Goal: Transaction & Acquisition: Purchase product/service

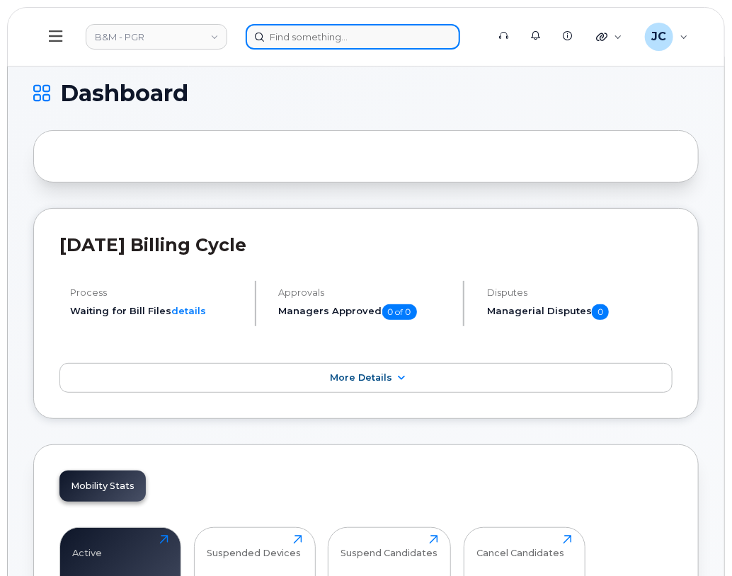
click at [289, 33] on input at bounding box center [353, 36] width 214 height 25
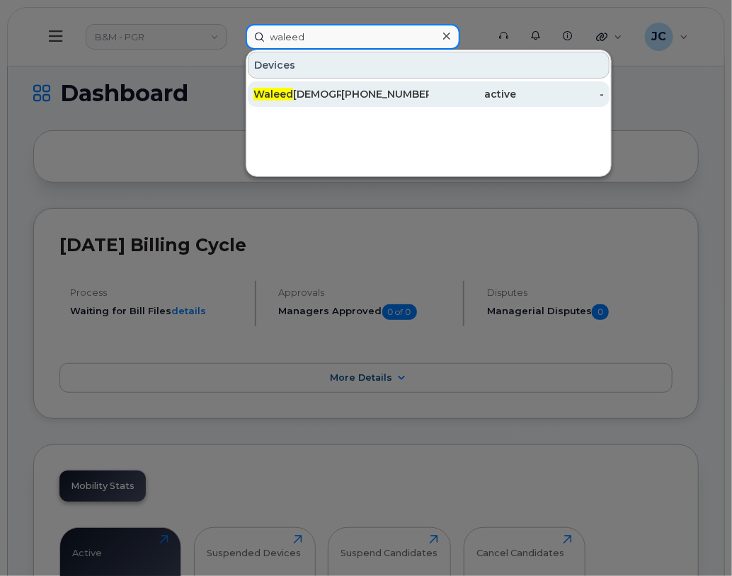
type input "waleed"
click at [382, 87] on div "647-227-9533" at bounding box center [385, 94] width 88 height 14
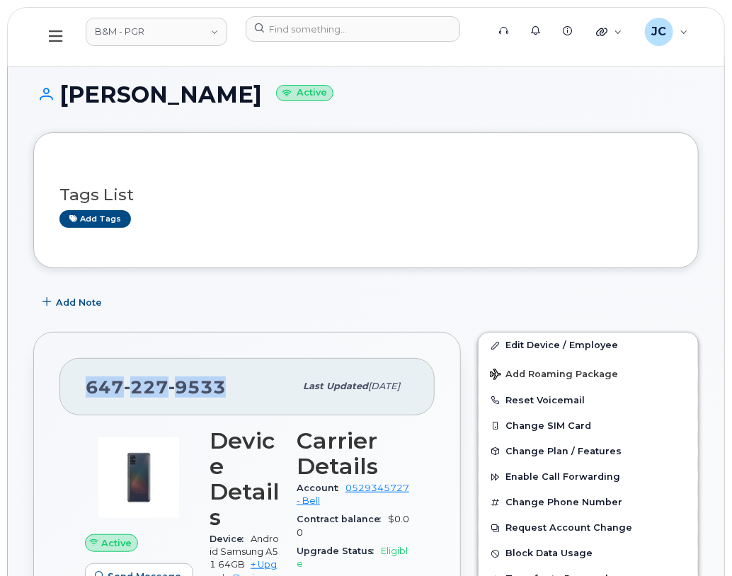
drag, startPoint x: 227, startPoint y: 385, endPoint x: 79, endPoint y: 391, distance: 148.0
click at [79, 391] on div "647 227 9533 Last updated Sep 24, 2024" at bounding box center [246, 386] width 375 height 57
drag, startPoint x: 79, startPoint y: 391, endPoint x: 141, endPoint y: 386, distance: 61.8
copy span "647 227 9533"
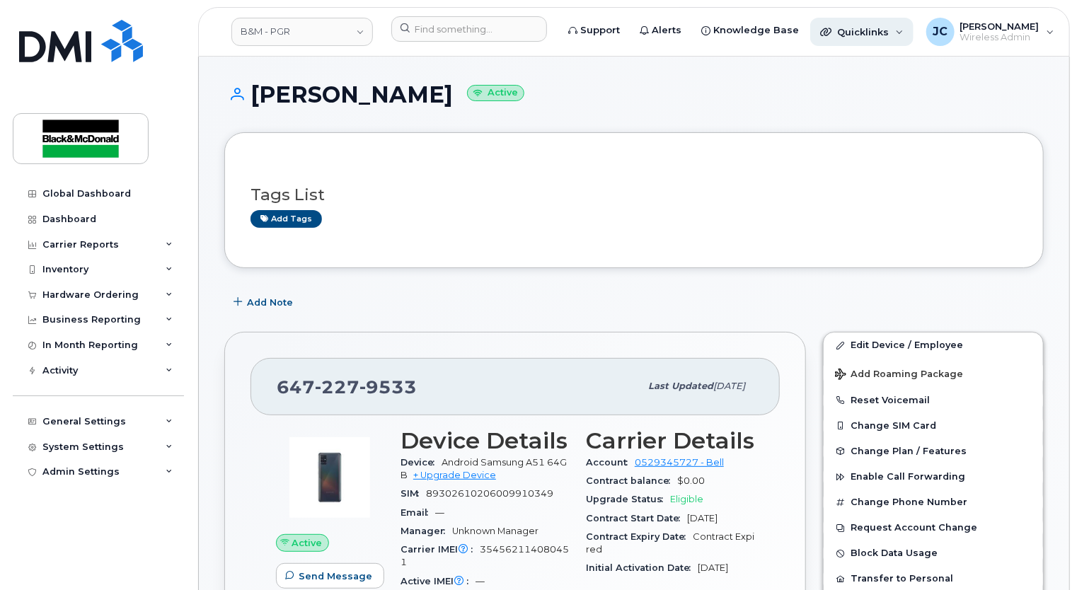
click at [731, 29] on span "Quicklinks" at bounding box center [863, 31] width 52 height 11
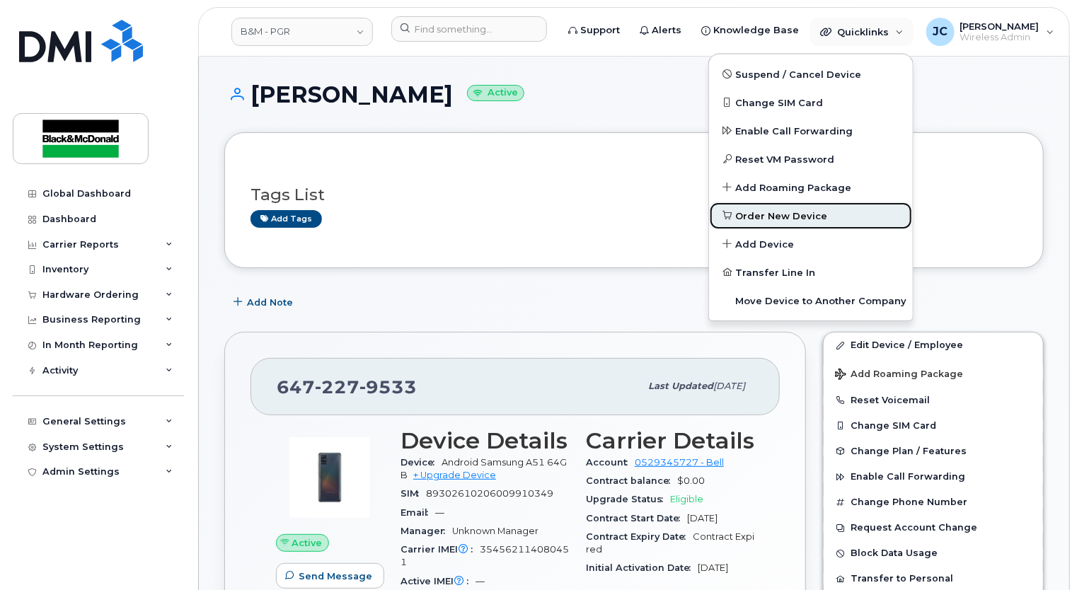
click at [731, 208] on link "Order New Device" at bounding box center [811, 216] width 204 height 28
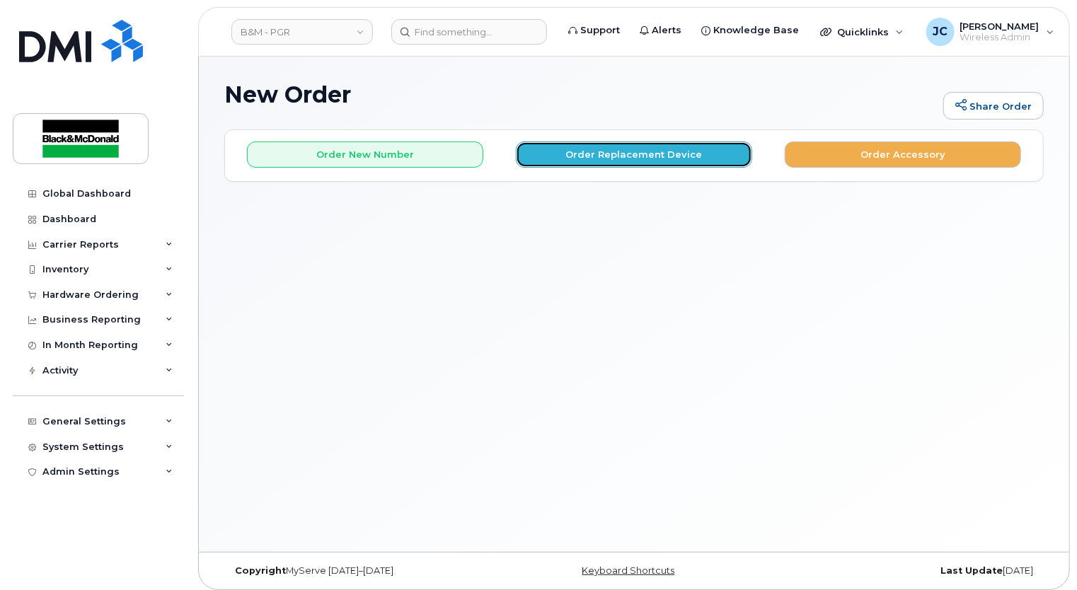
click at [631, 154] on button "Order Replacement Device" at bounding box center [634, 155] width 236 height 26
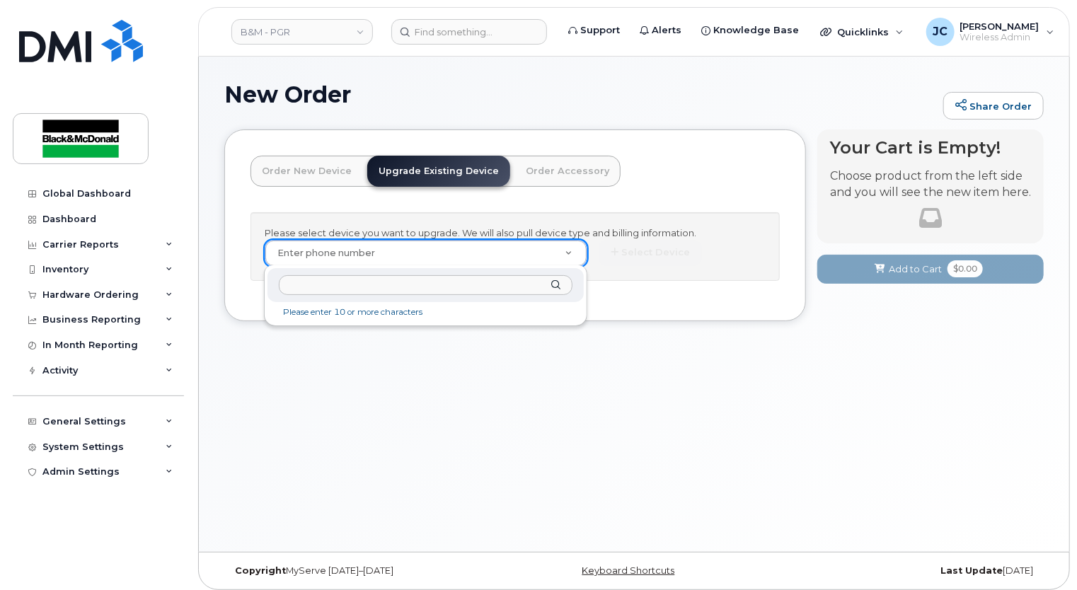
click at [328, 282] on input "text" at bounding box center [426, 285] width 294 height 21
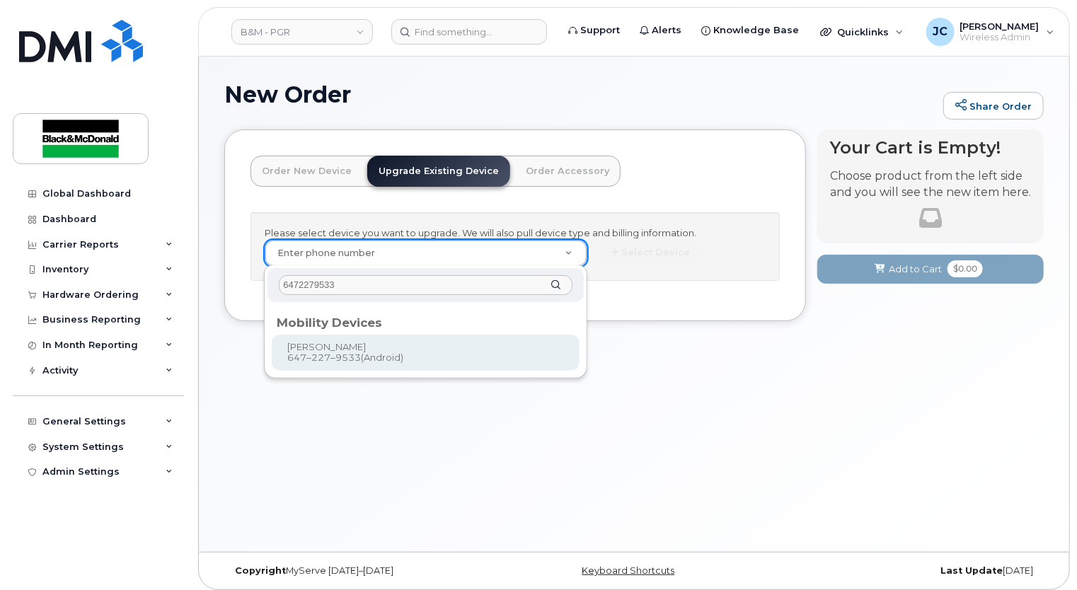
type input "6472279533"
type input "553680"
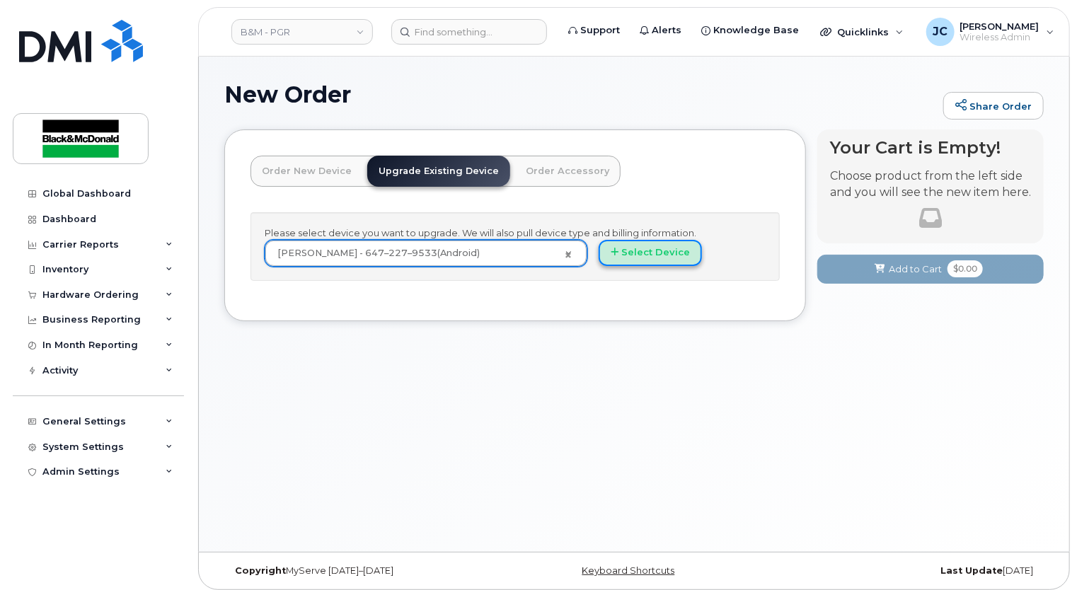
click at [654, 252] on button "Select Device" at bounding box center [650, 253] width 103 height 26
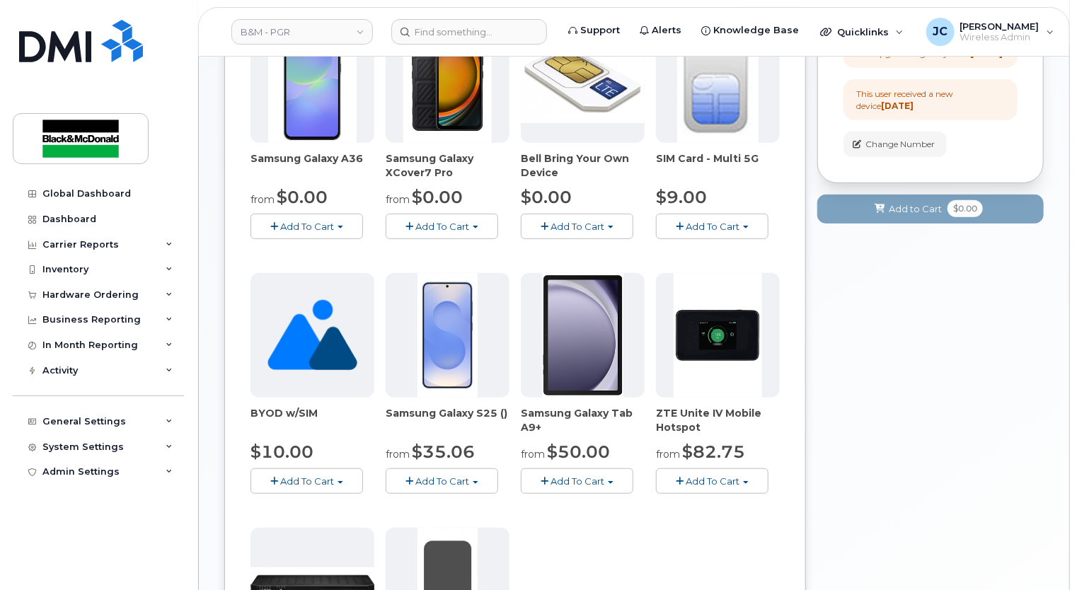
scroll to position [283, 0]
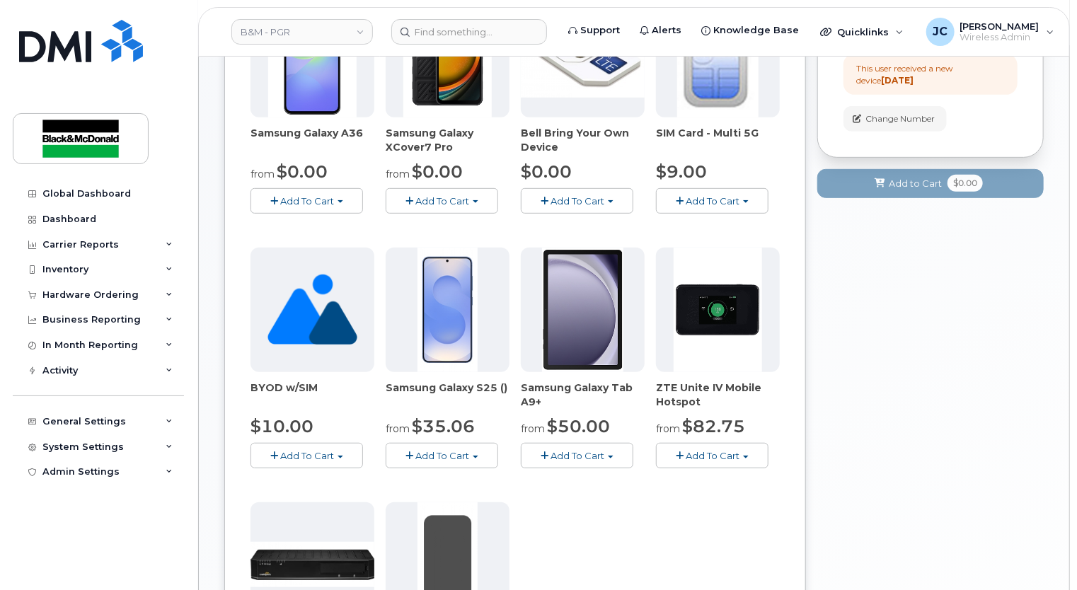
click at [456, 452] on span "Add To Cart" at bounding box center [442, 455] width 54 height 11
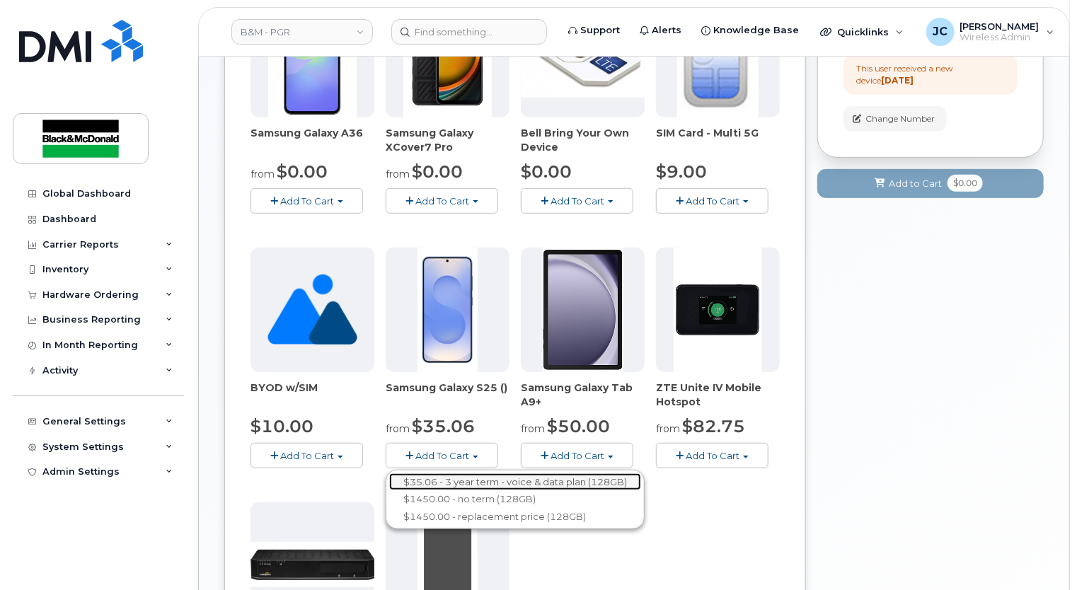
click at [469, 481] on link "$35.06 - 3 year term - voice & data plan (128GB)" at bounding box center [515, 482] width 252 height 18
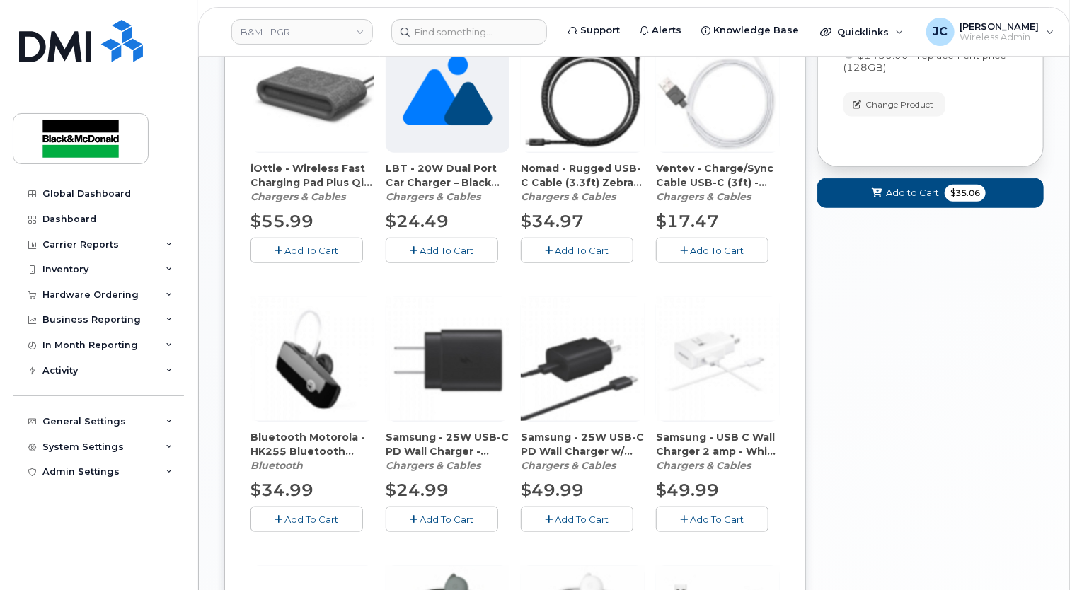
scroll to position [566, 0]
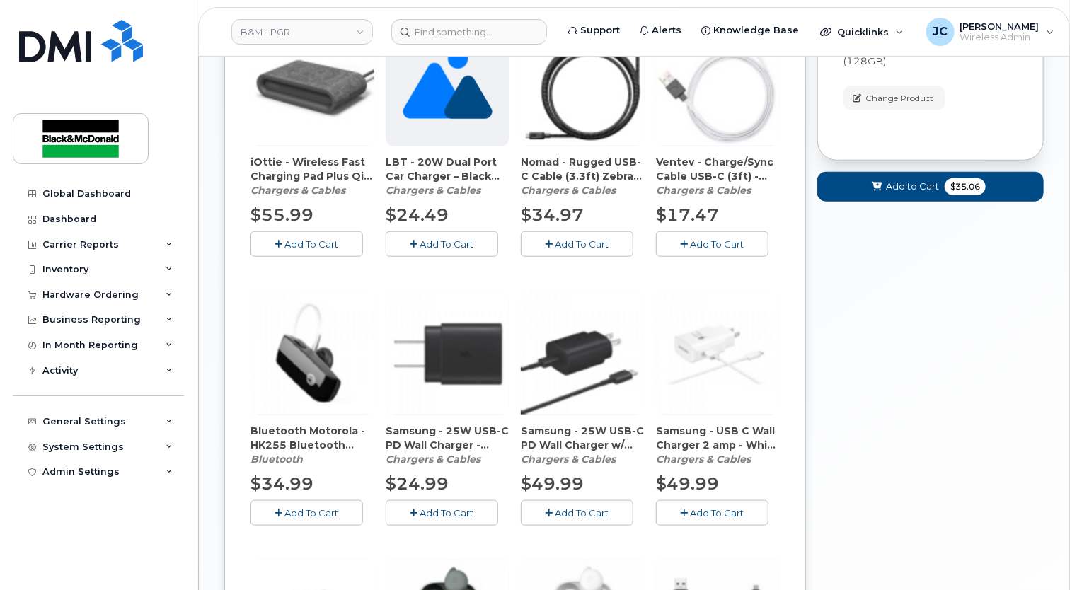
click at [439, 509] on span "Add To Cart" at bounding box center [447, 512] width 54 height 11
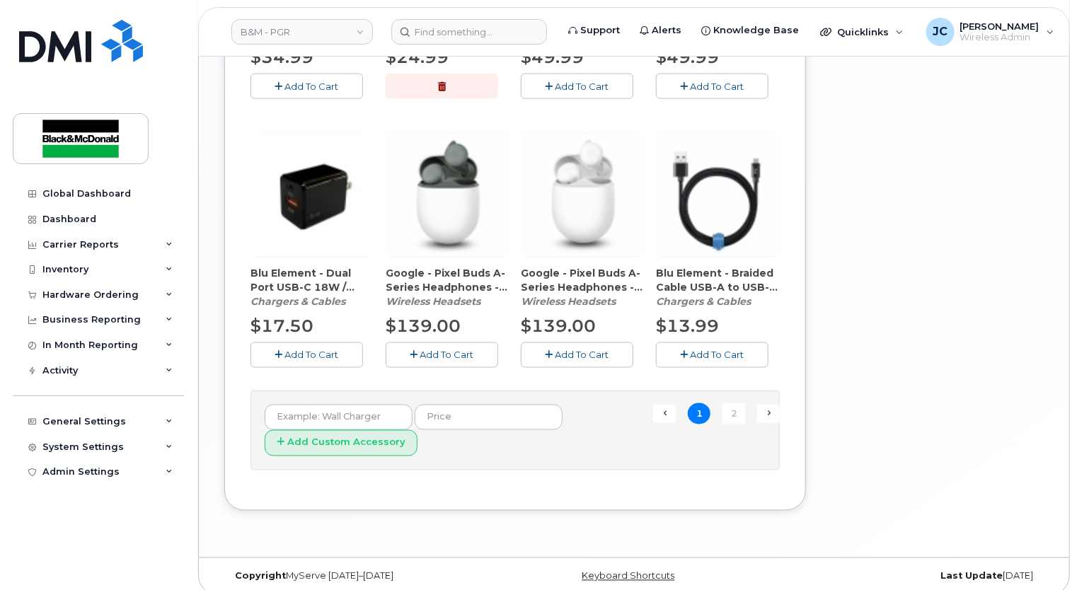
scroll to position [1002, 0]
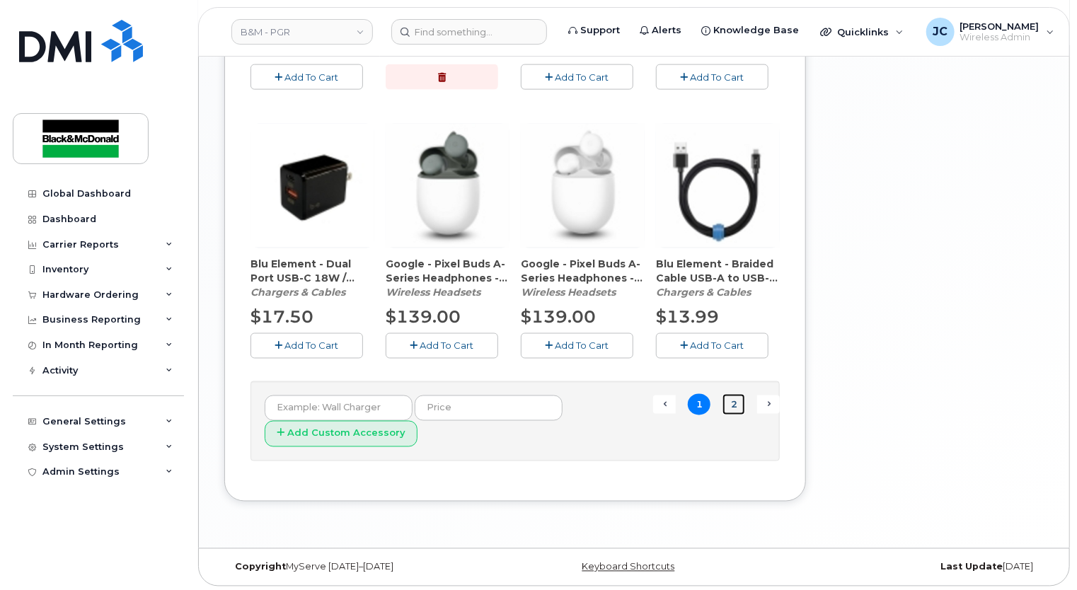
click at [733, 398] on link "2" at bounding box center [734, 405] width 23 height 22
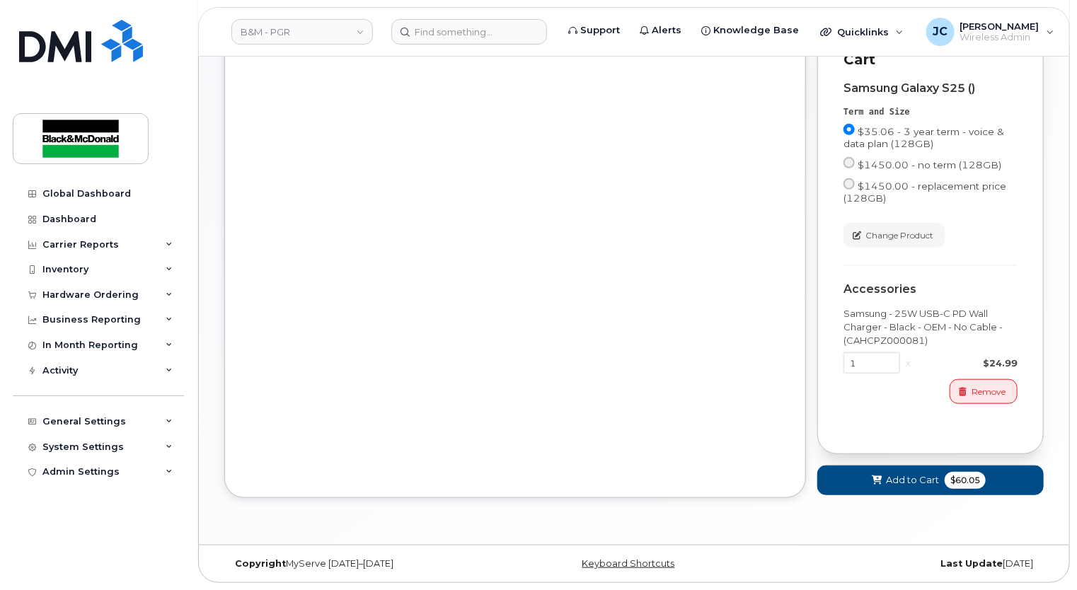
scroll to position [439, 0]
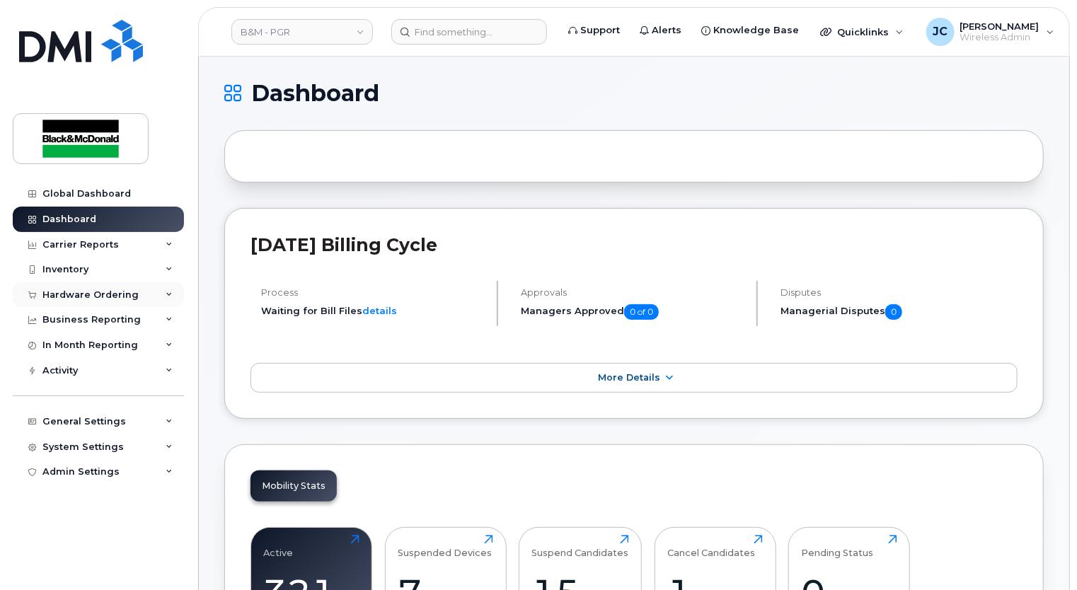
click at [125, 295] on div "Hardware Ordering" at bounding box center [90, 294] width 96 height 11
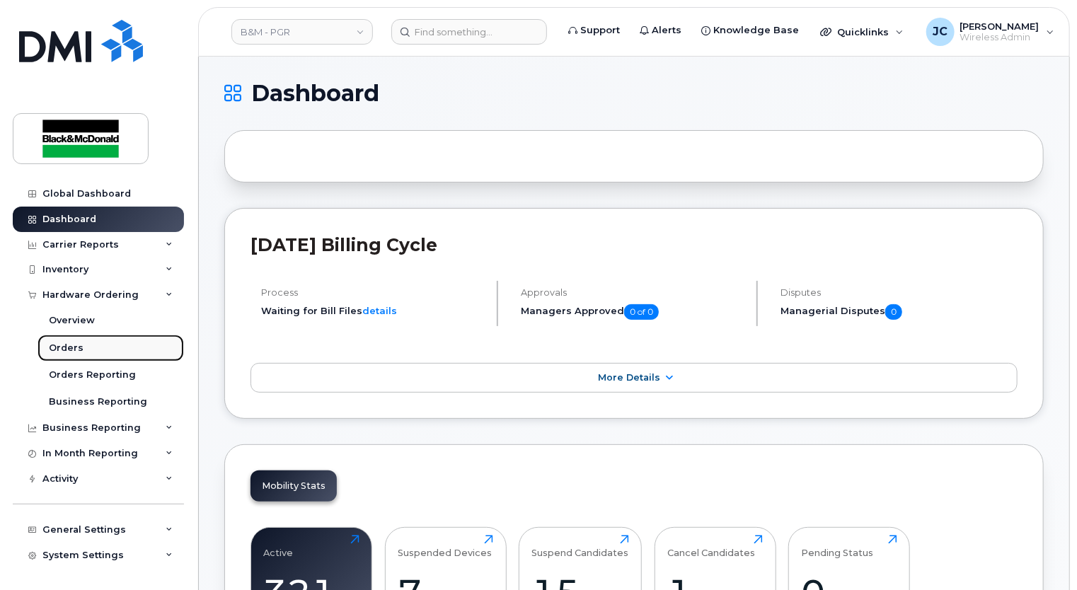
click at [72, 345] on div "Orders" at bounding box center [66, 348] width 35 height 13
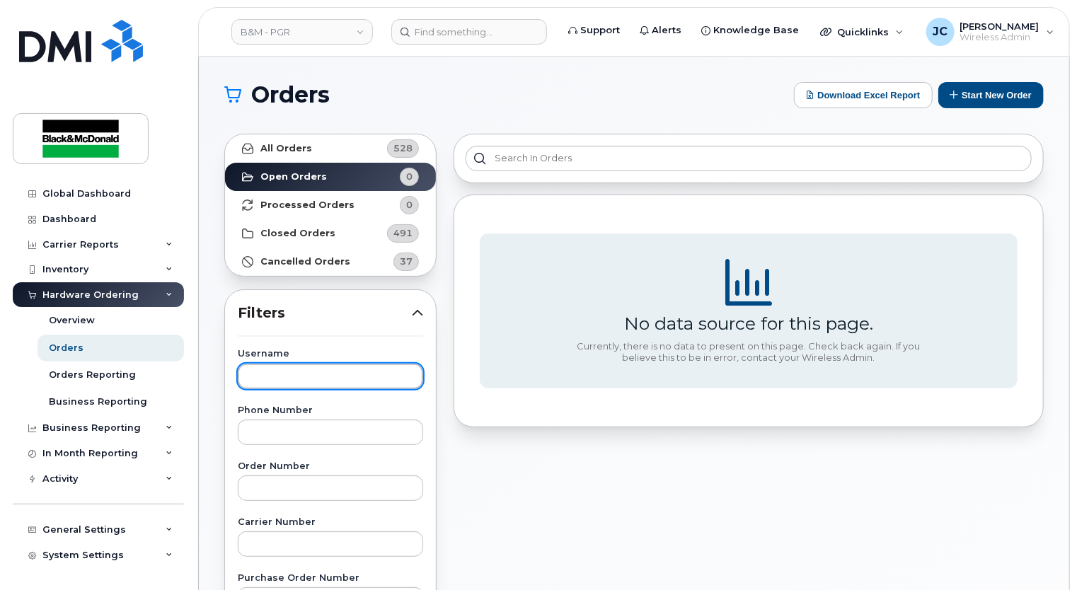
click at [269, 372] on input "text" at bounding box center [330, 376] width 185 height 25
type input "waleed"
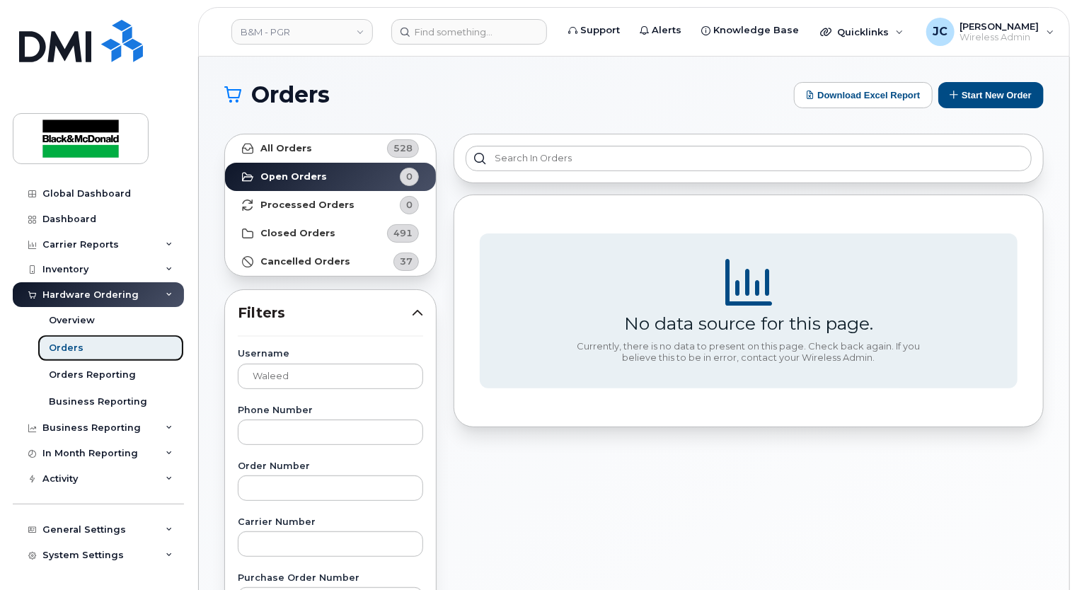
click at [79, 349] on div "Orders" at bounding box center [66, 348] width 35 height 13
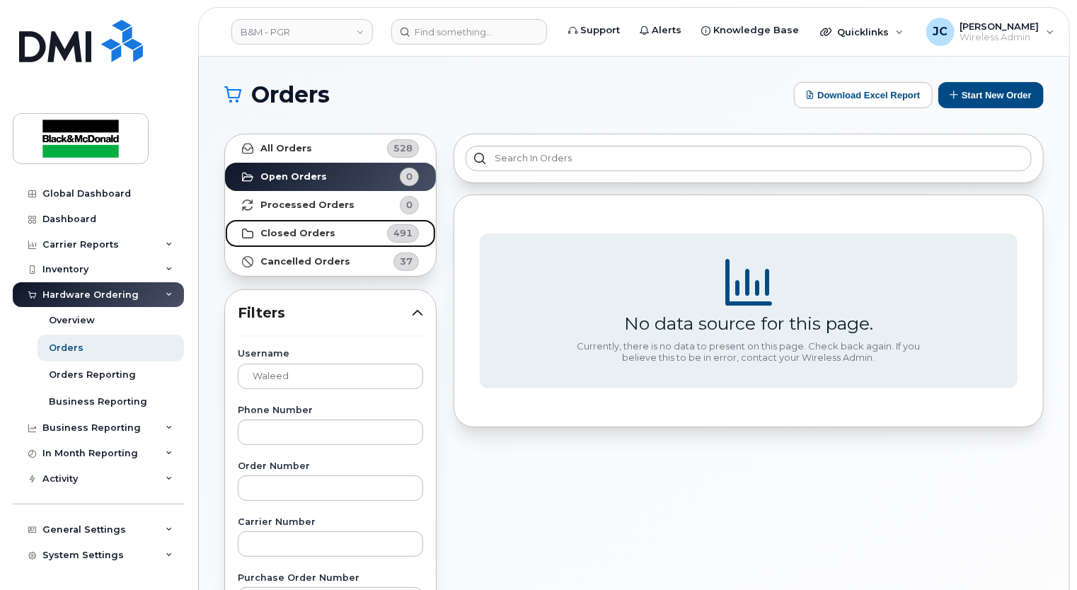
click at [404, 226] on span "491" at bounding box center [402, 232] width 19 height 13
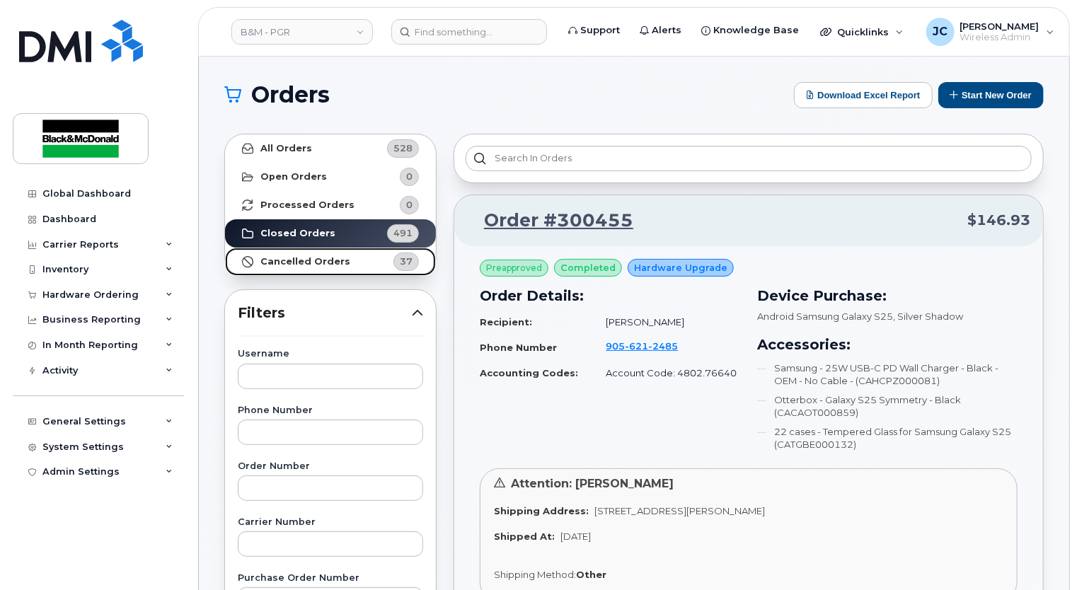
click at [326, 259] on strong "Cancelled Orders" at bounding box center [305, 261] width 90 height 11
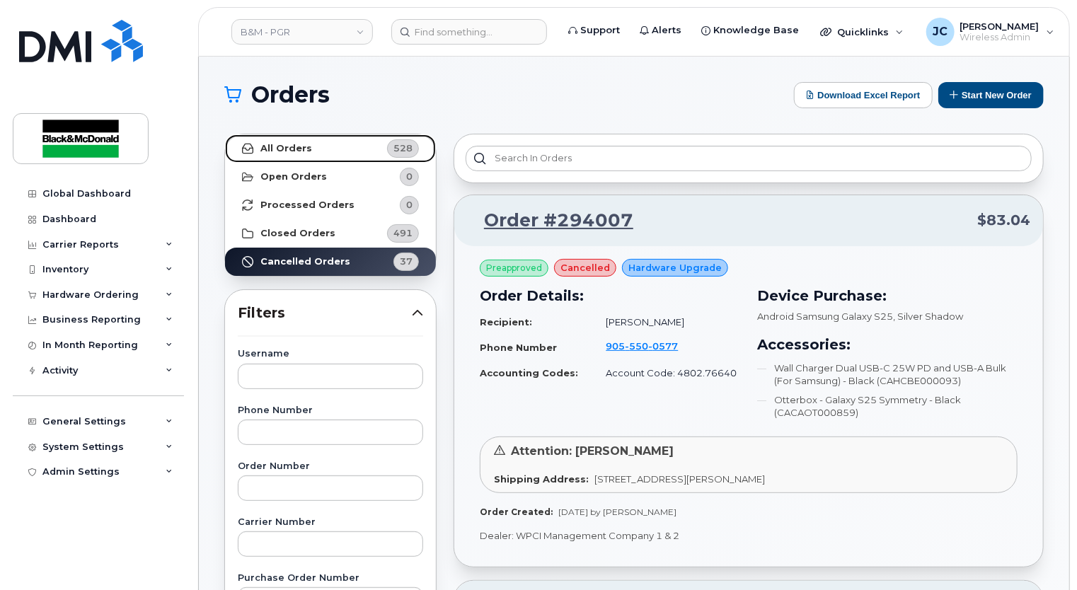
click at [294, 149] on strong "All Orders" at bounding box center [286, 148] width 52 height 11
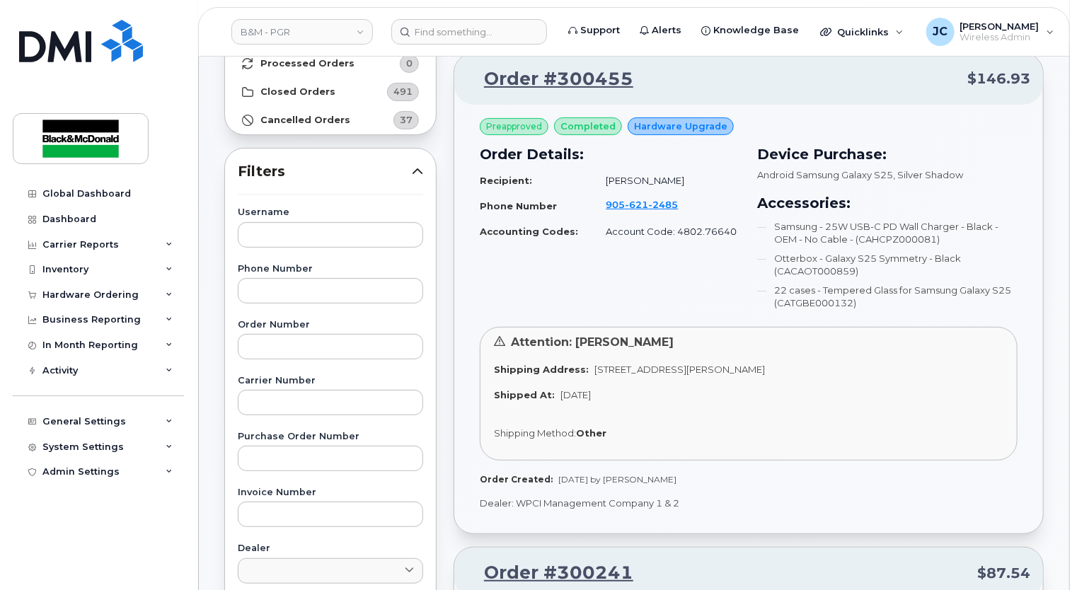
scroll to position [142, 0]
click at [873, 36] on span "Quicklinks" at bounding box center [863, 31] width 52 height 11
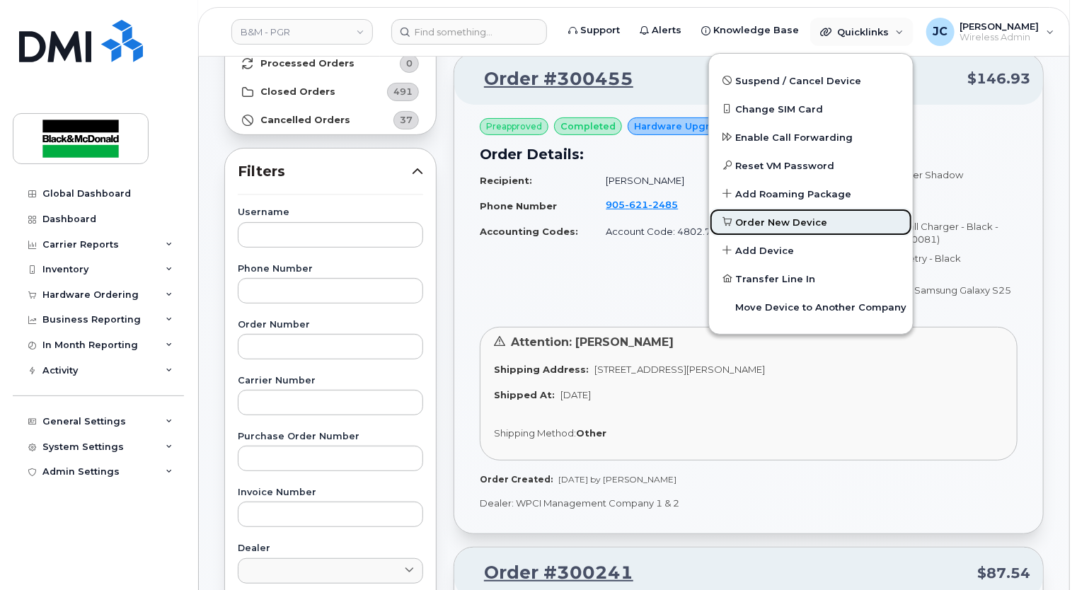
click at [756, 219] on span "Order New Device" at bounding box center [782, 223] width 92 height 14
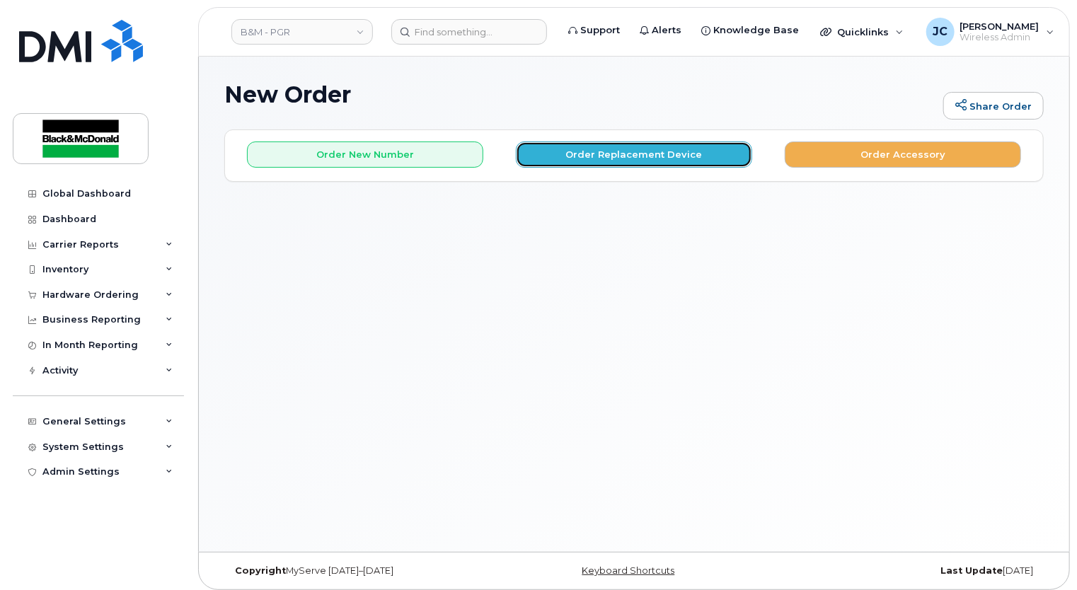
click at [630, 154] on button "Order Replacement Device" at bounding box center [634, 155] width 236 height 26
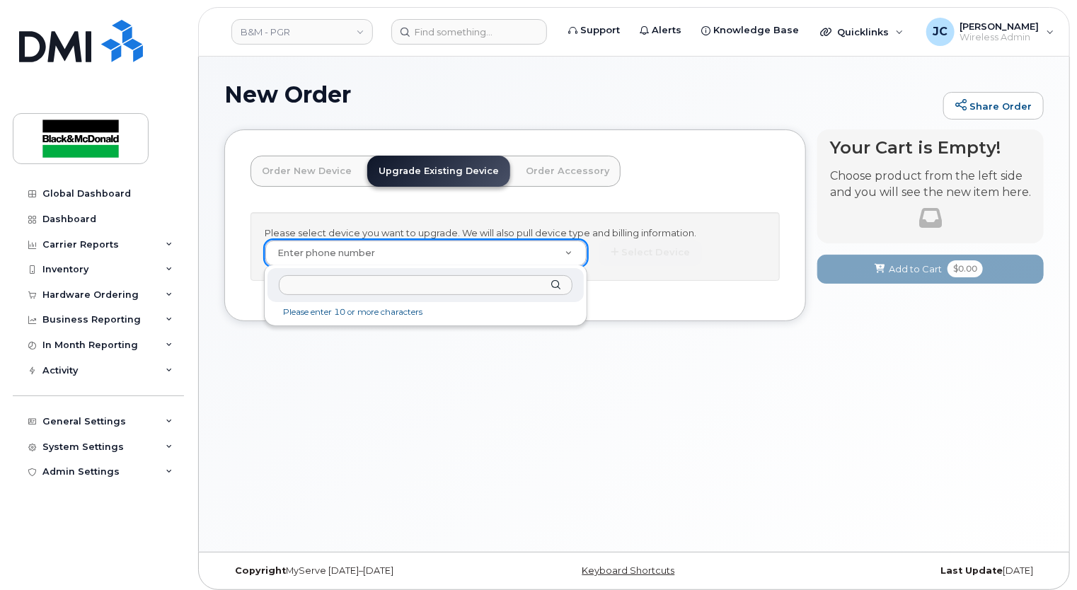
click at [349, 290] on input "text" at bounding box center [426, 285] width 294 height 21
type input "w"
drag, startPoint x: 357, startPoint y: 289, endPoint x: 362, endPoint y: 277, distance: 12.1
click at [357, 288] on input "text" at bounding box center [426, 285] width 294 height 21
type input "w"
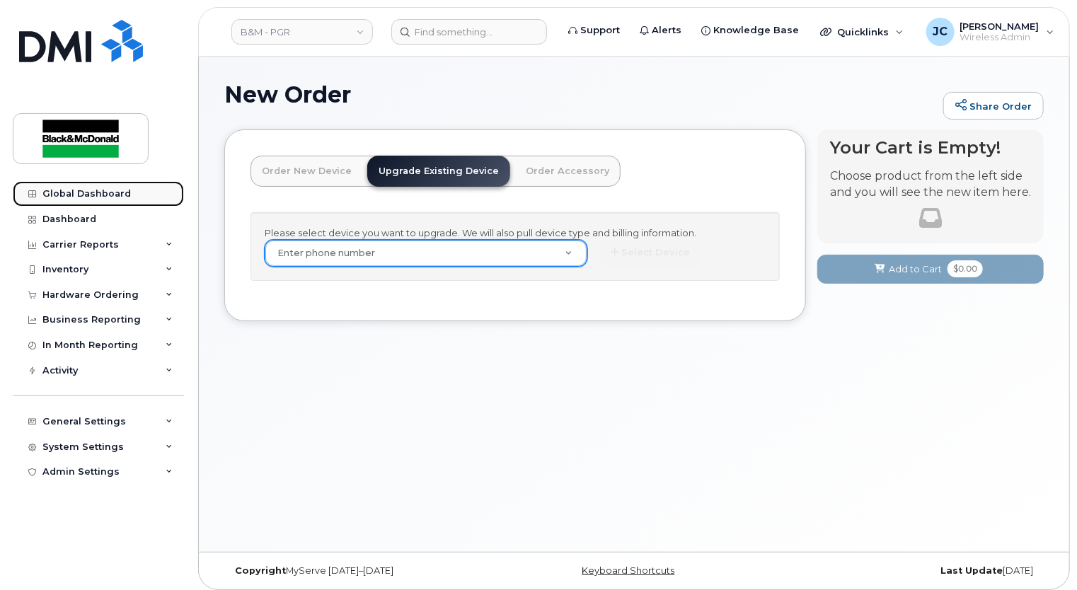
click at [86, 192] on div "Global Dashboard" at bounding box center [86, 193] width 88 height 11
click at [90, 220] on div "Dashboard" at bounding box center [69, 219] width 54 height 11
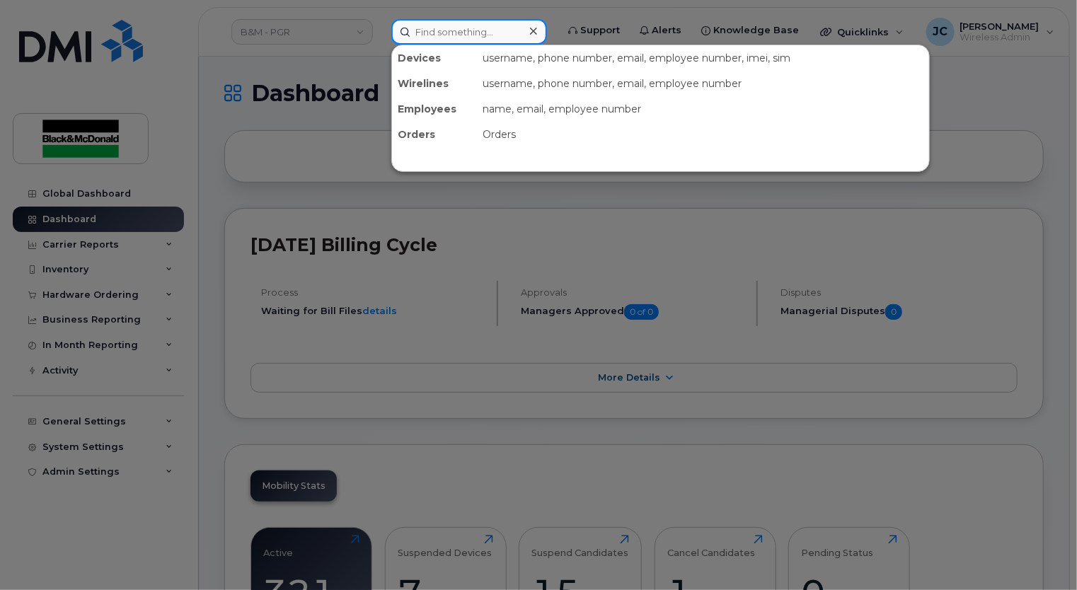
click at [453, 38] on input at bounding box center [469, 31] width 156 height 25
click at [449, 30] on input at bounding box center [469, 31] width 156 height 25
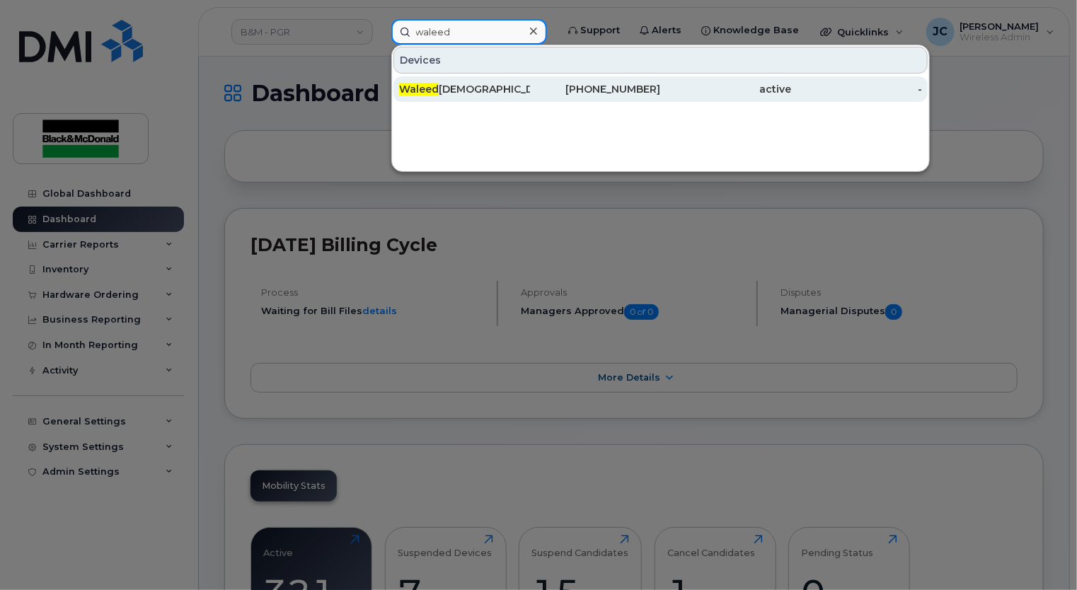
type input "waleed"
click at [482, 96] on div "[PERSON_NAME]" at bounding box center [464, 88] width 131 height 25
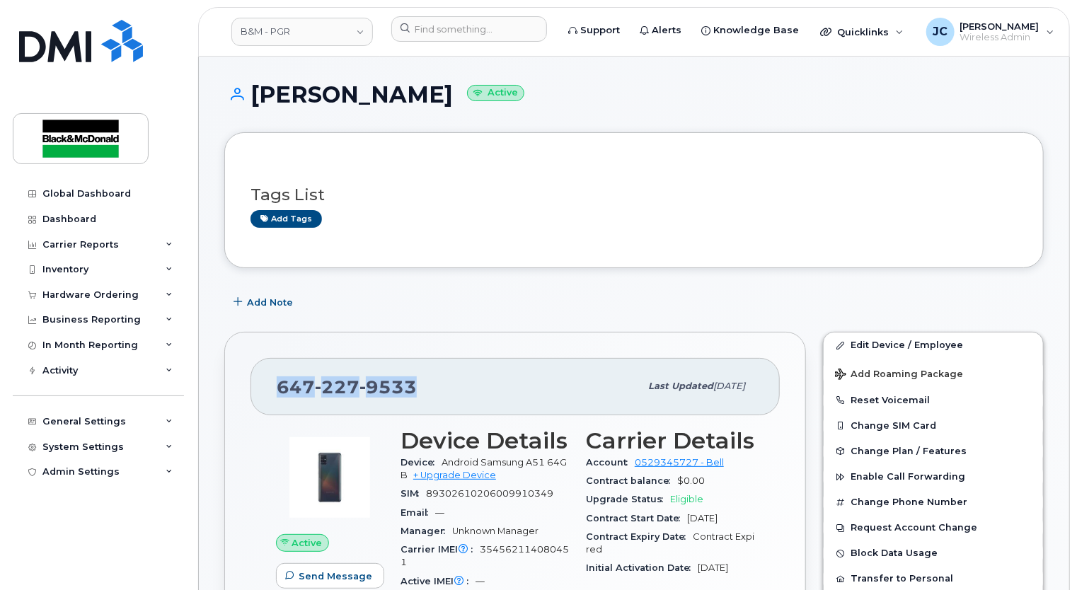
drag, startPoint x: 390, startPoint y: 393, endPoint x: 270, endPoint y: 413, distance: 121.2
click at [270, 413] on div "647 227 9533 Last updated Sep 24, 2024" at bounding box center [515, 386] width 529 height 57
drag, startPoint x: 270, startPoint y: 413, endPoint x: 410, endPoint y: 391, distance: 141.8
click at [836, 38] on div "Quicklinks" at bounding box center [861, 32] width 103 height 28
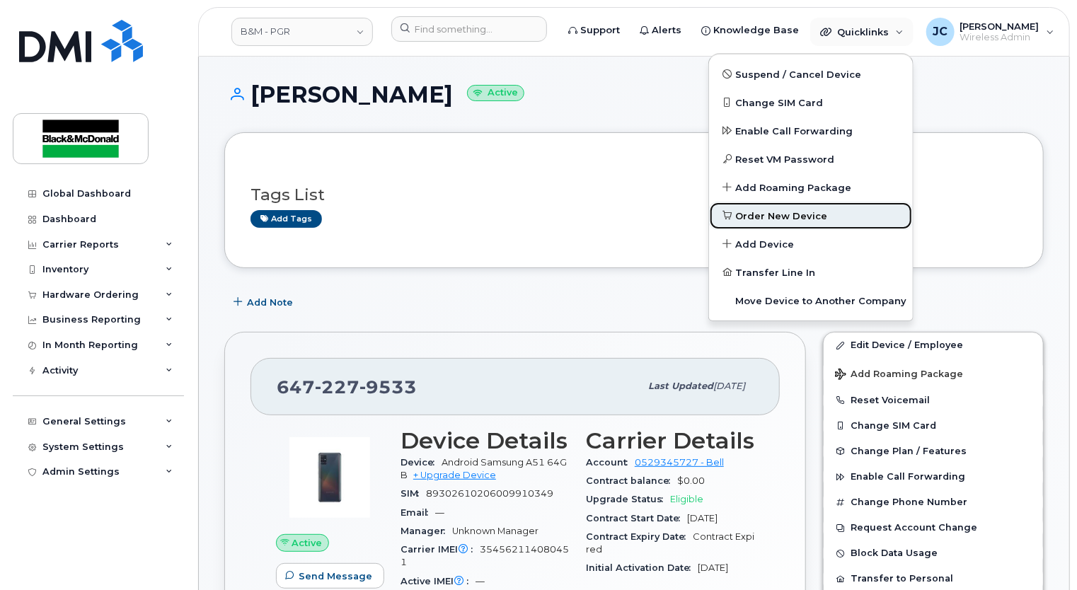
drag, startPoint x: 751, startPoint y: 217, endPoint x: 743, endPoint y: 213, distance: 8.6
click at [751, 216] on span "Order New Device" at bounding box center [782, 216] width 92 height 14
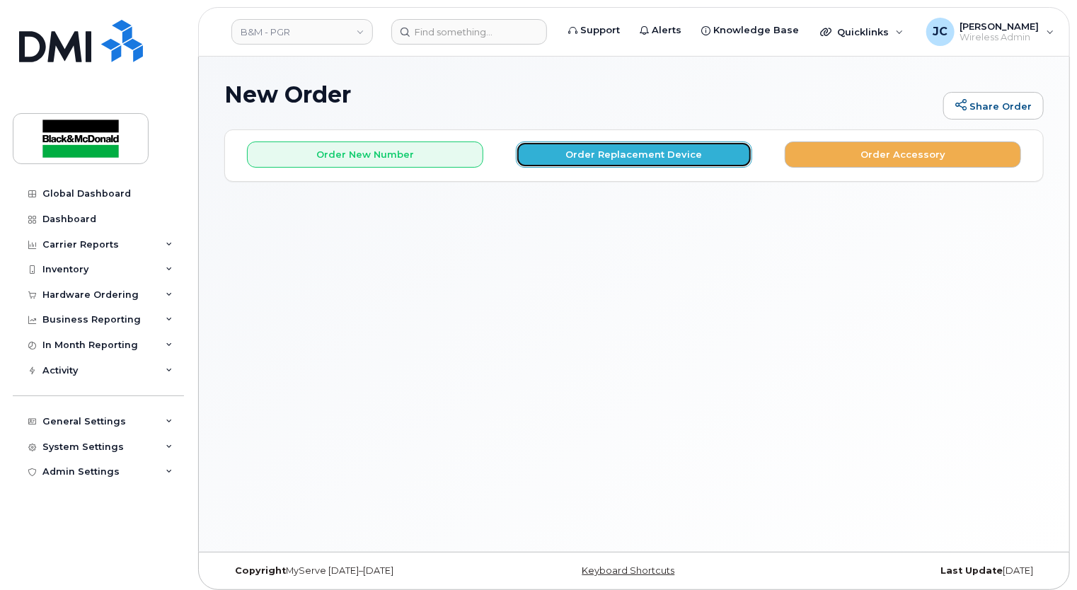
click at [626, 155] on button "Order Replacement Device" at bounding box center [634, 155] width 236 height 26
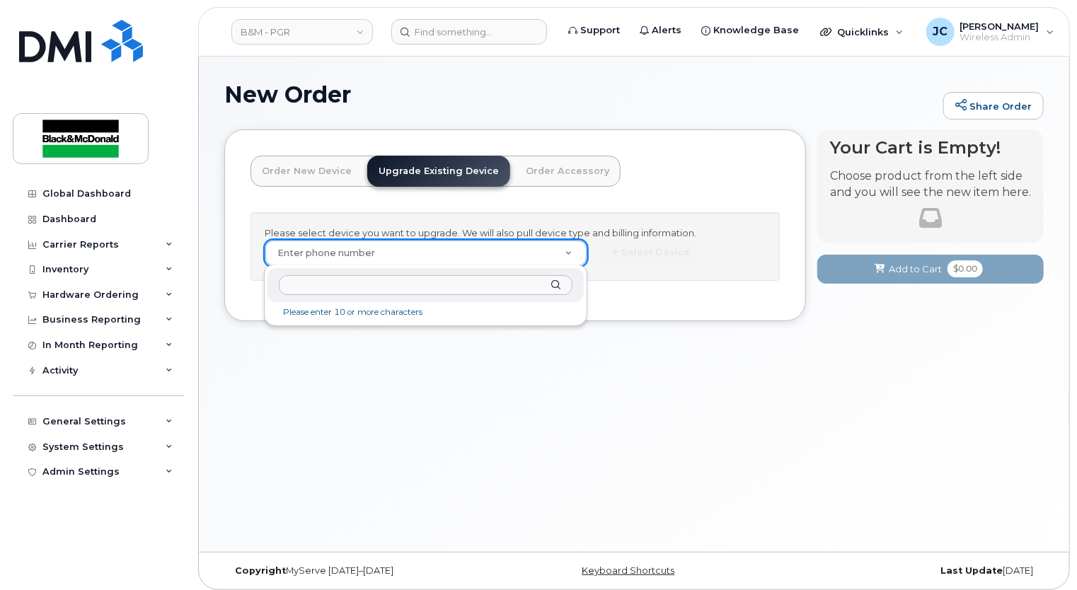
click at [316, 285] on input "text" at bounding box center [426, 285] width 294 height 21
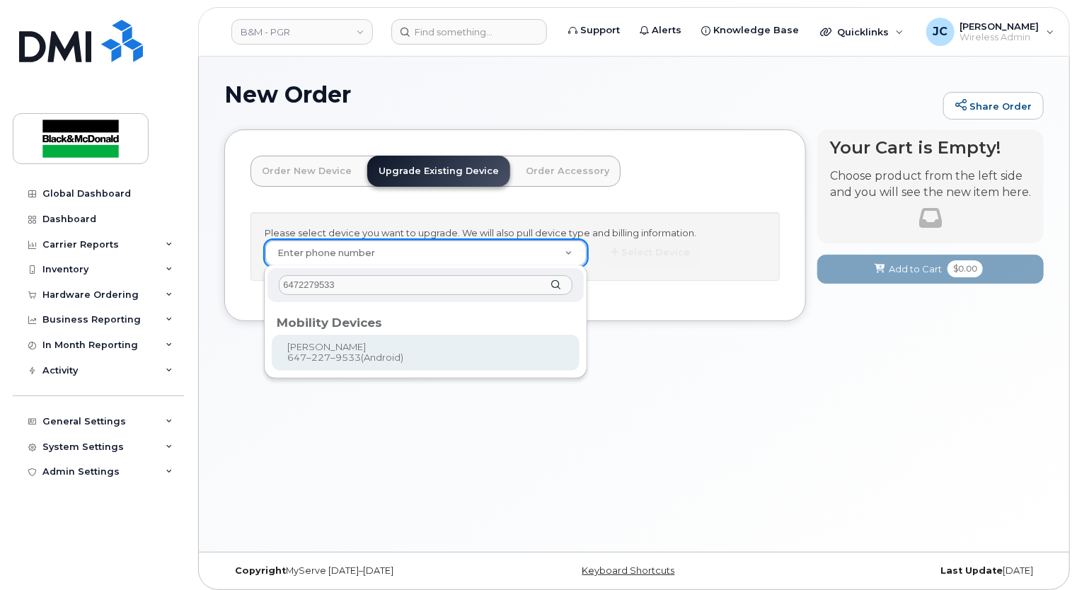
type input "6472279533"
type input "553680"
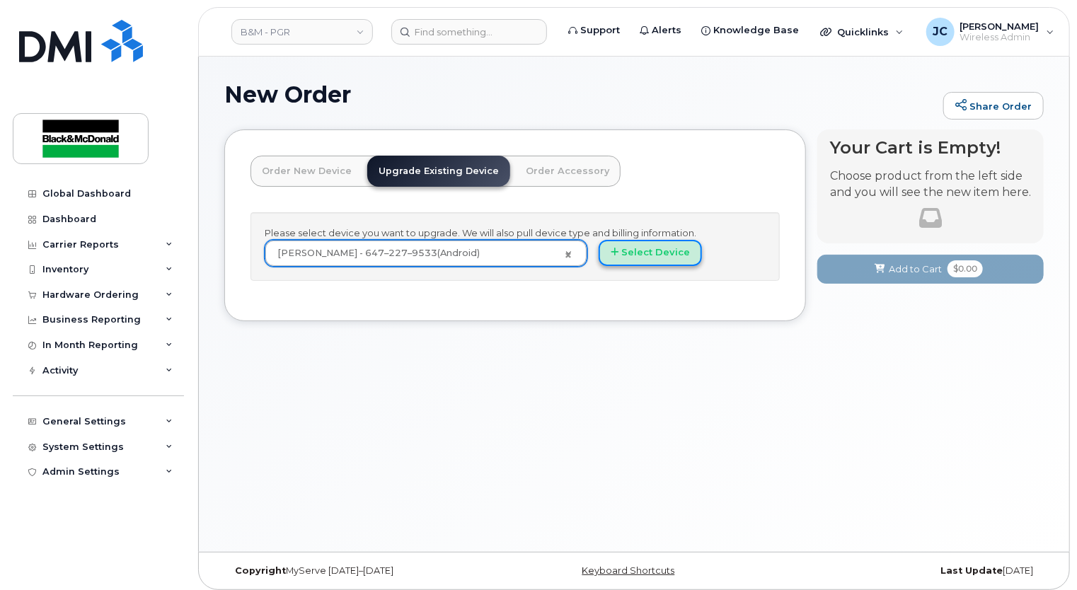
click at [660, 256] on button "Select Device" at bounding box center [650, 253] width 103 height 26
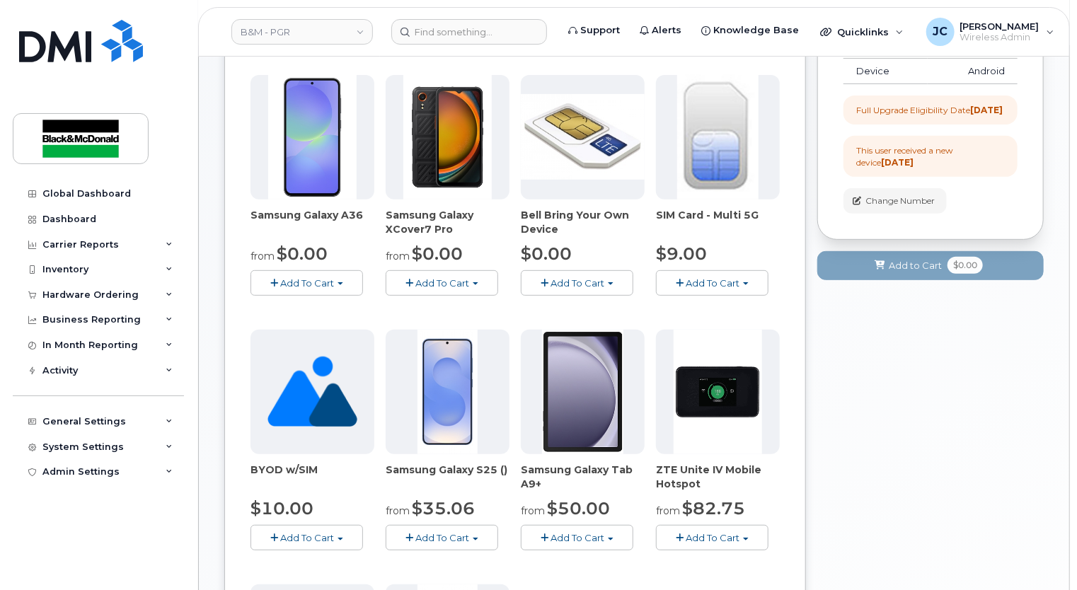
scroll to position [212, 0]
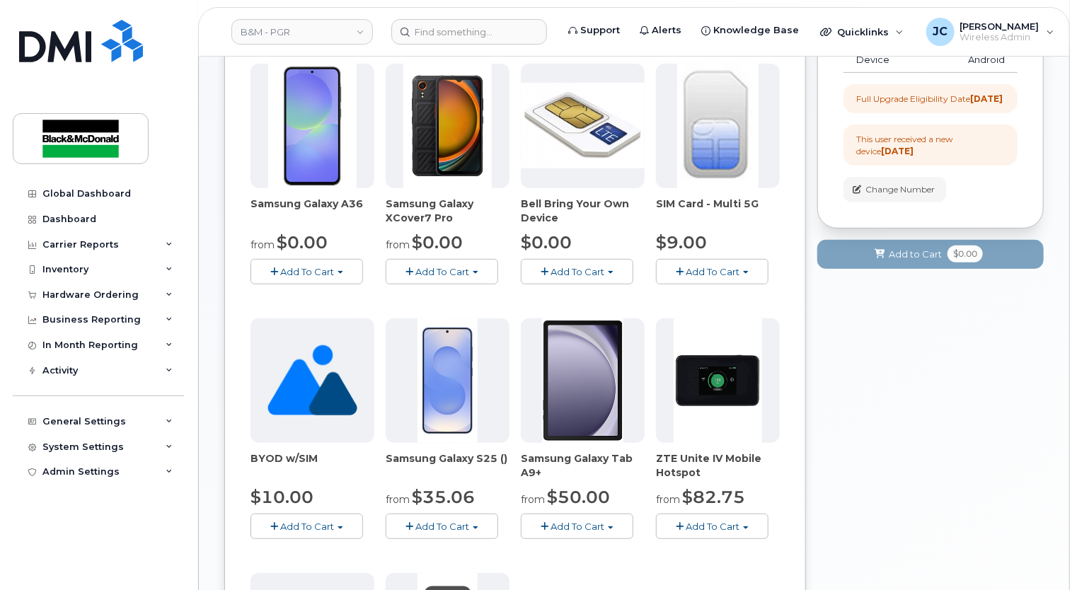
click at [458, 521] on span "Add To Cart" at bounding box center [442, 526] width 54 height 11
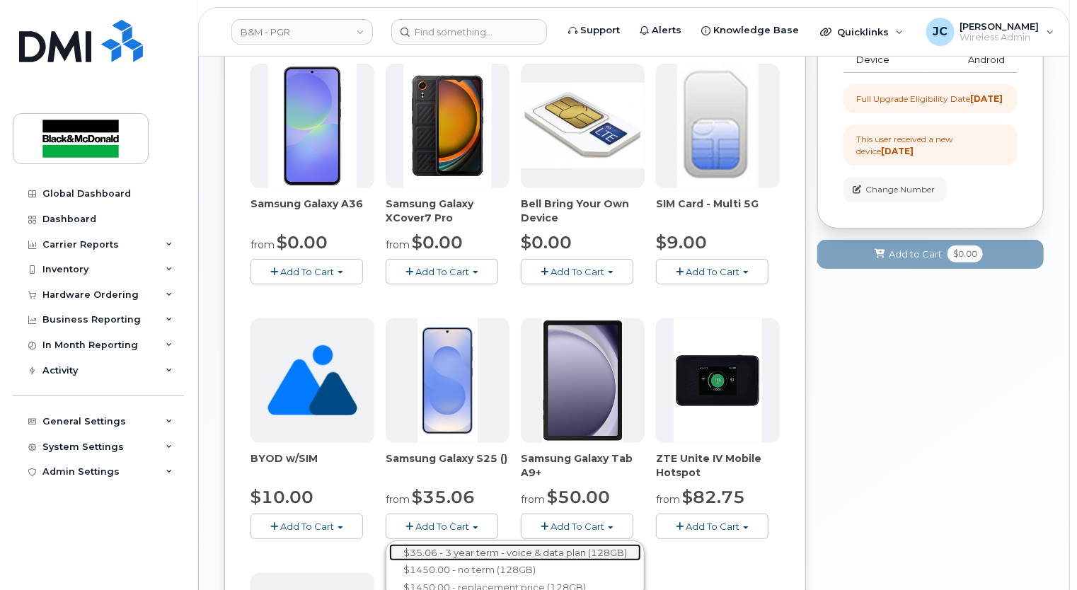
click at [459, 549] on link "$35.06 - 3 year term - voice & data plan (128GB)" at bounding box center [515, 553] width 252 height 18
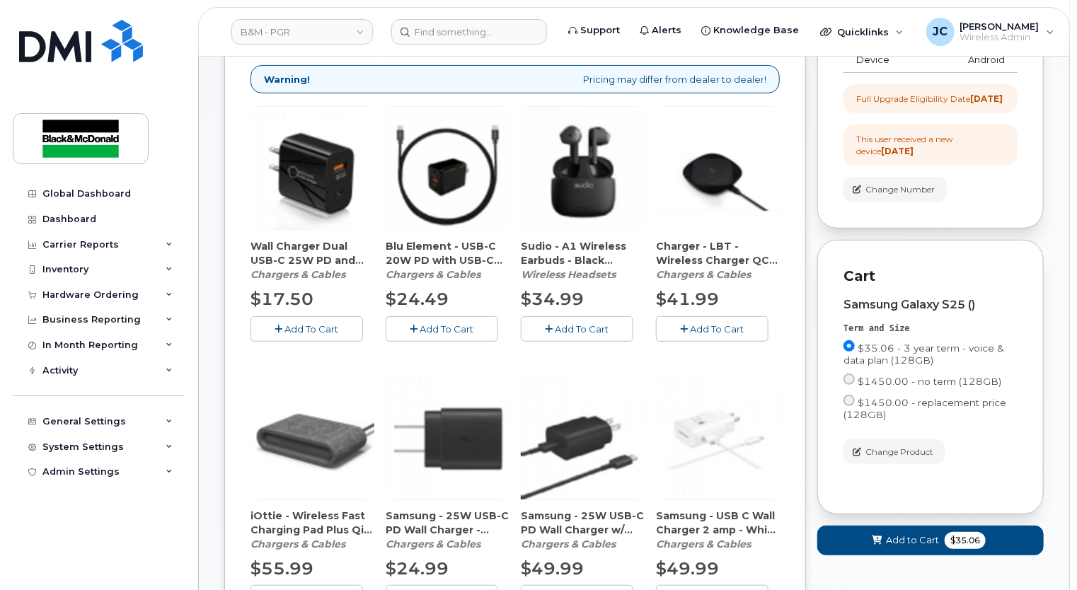
scroll to position [354, 0]
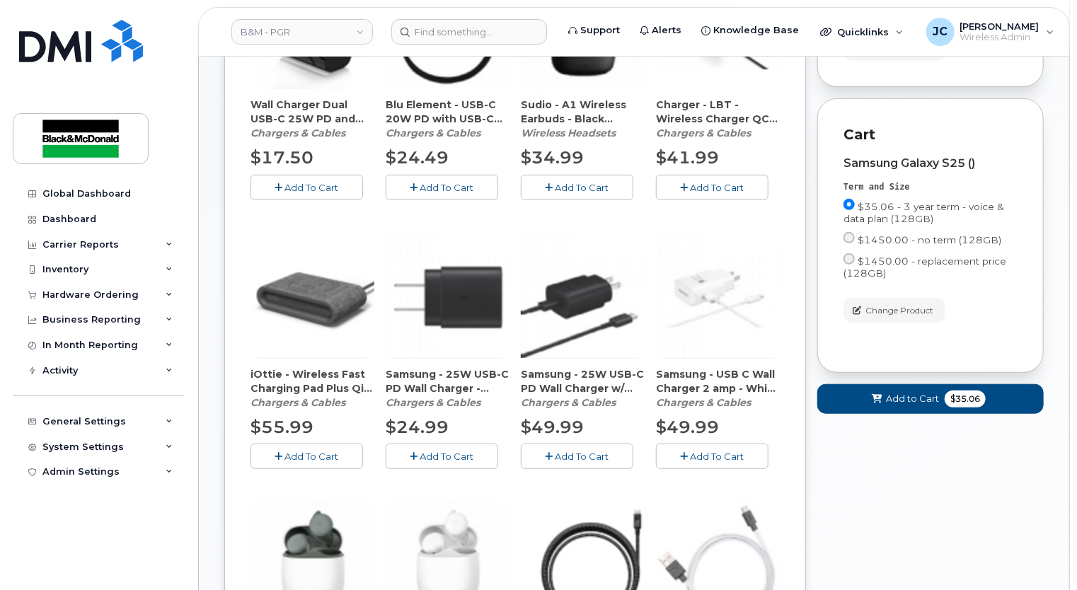
click at [431, 455] on span "Add To Cart" at bounding box center [447, 456] width 54 height 11
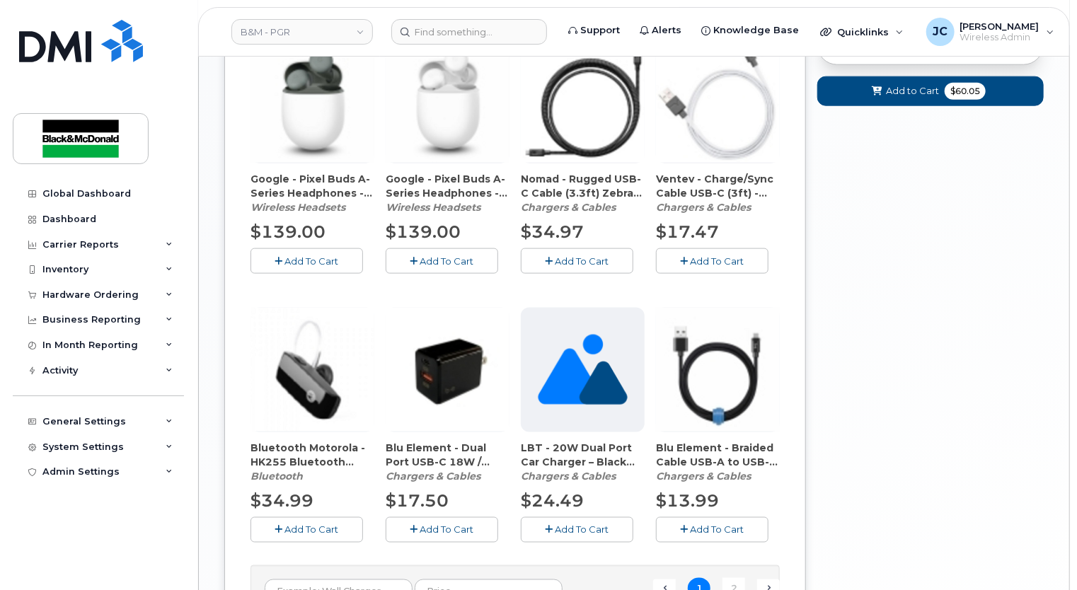
scroll to position [920, 0]
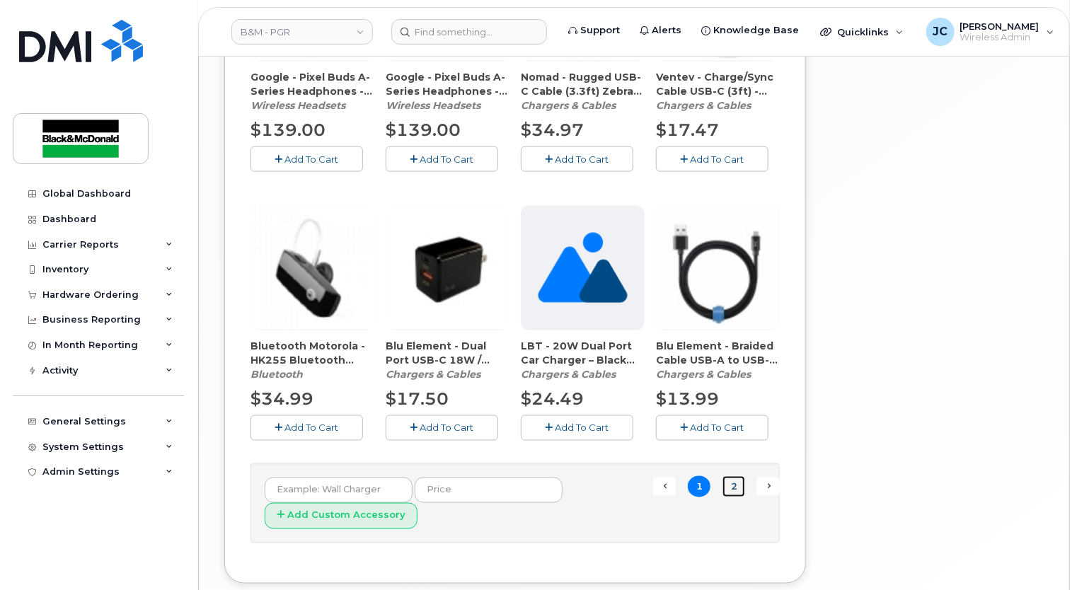
click at [739, 485] on link "2" at bounding box center [734, 487] width 23 height 22
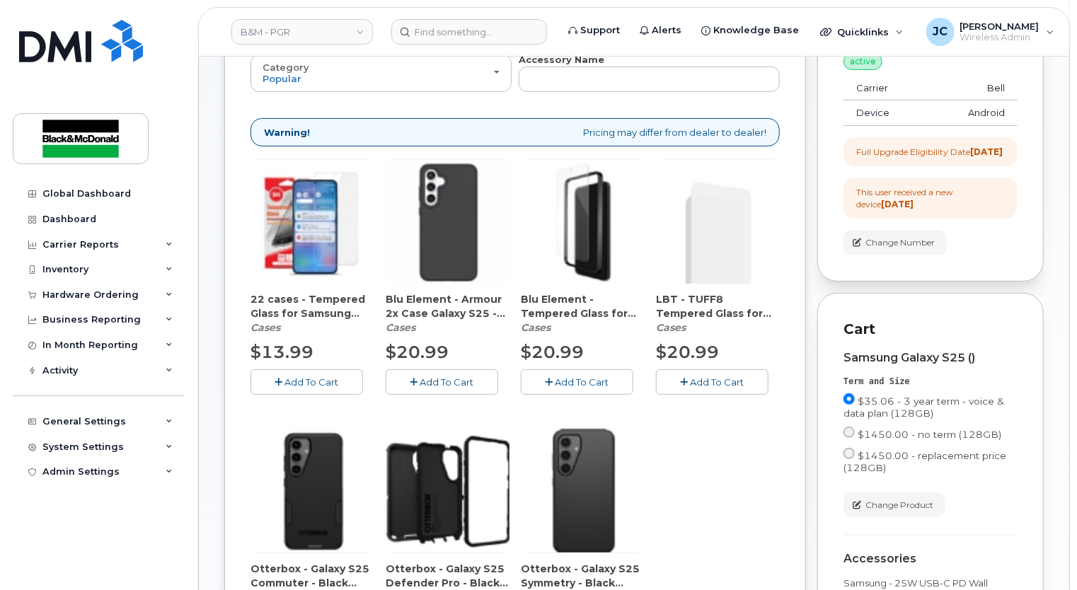
scroll to position [156, 0]
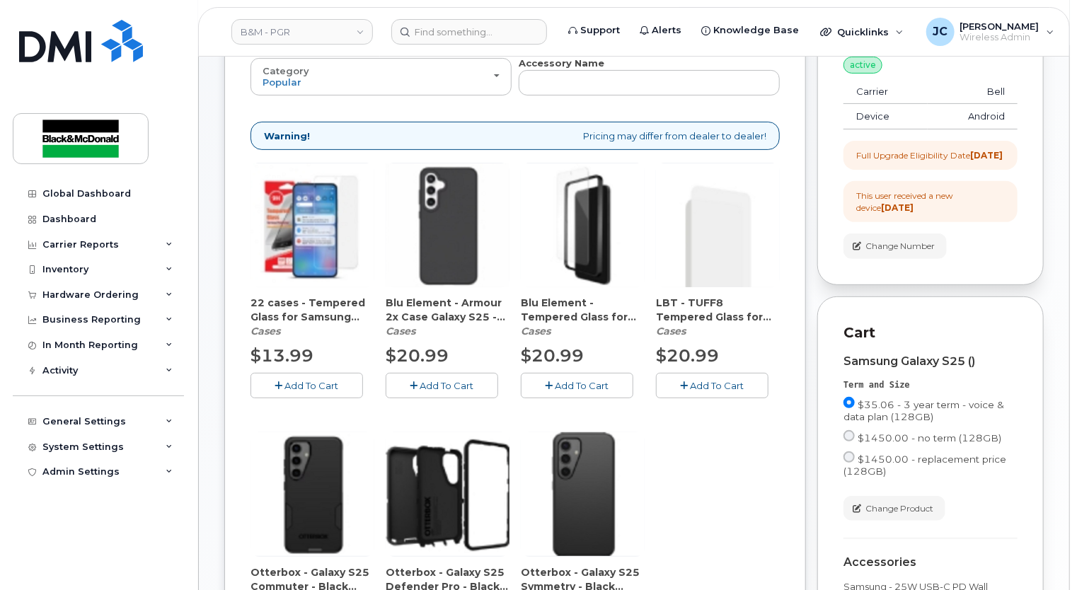
click at [309, 386] on span "Add To Cart" at bounding box center [312, 385] width 54 height 11
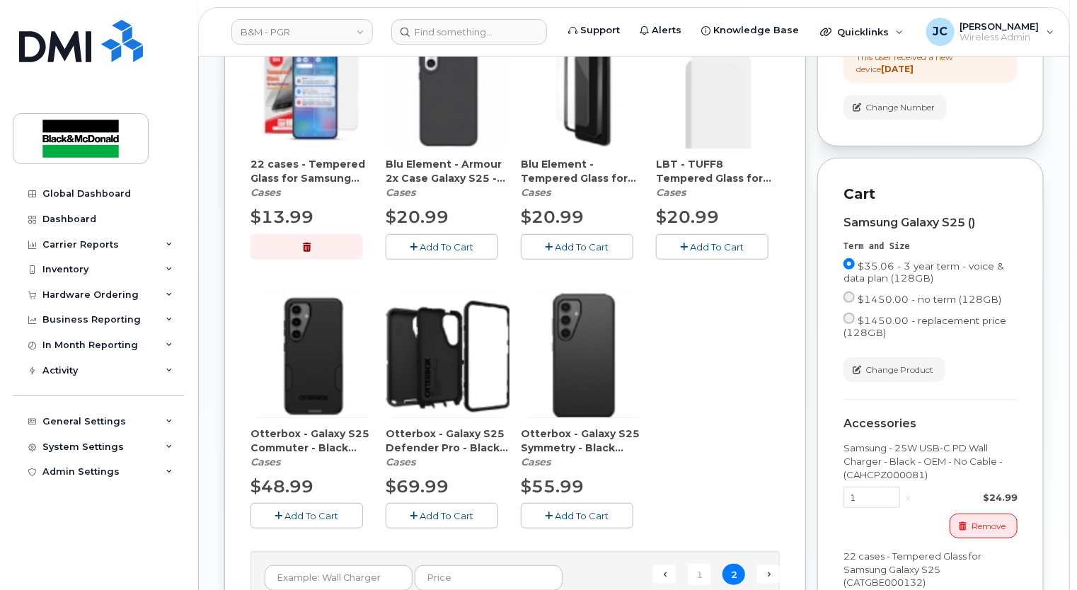
scroll to position [297, 0]
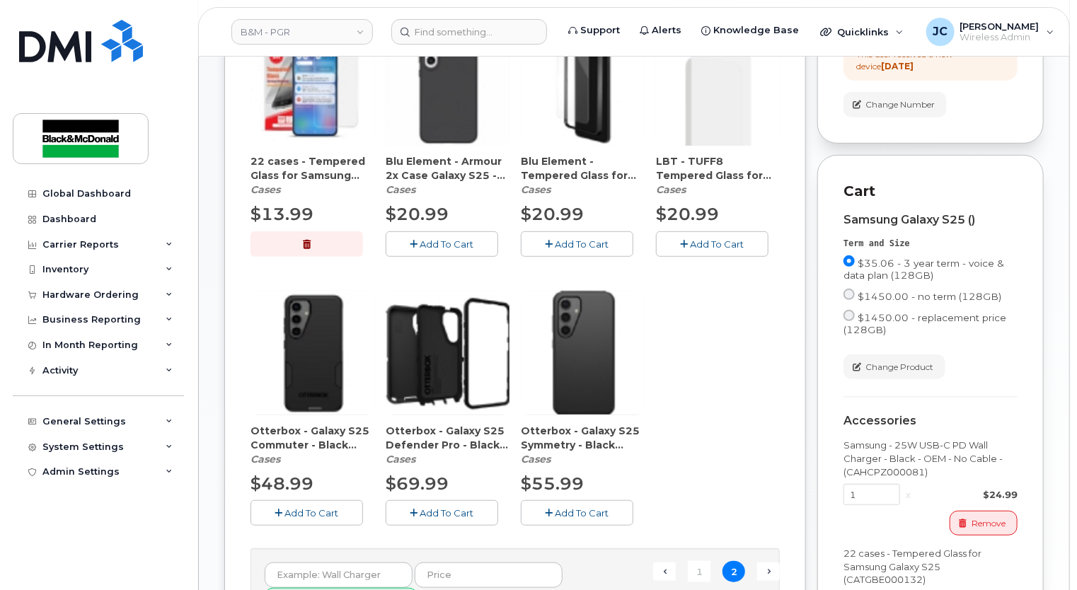
click at [575, 514] on span "Add To Cart" at bounding box center [583, 512] width 54 height 11
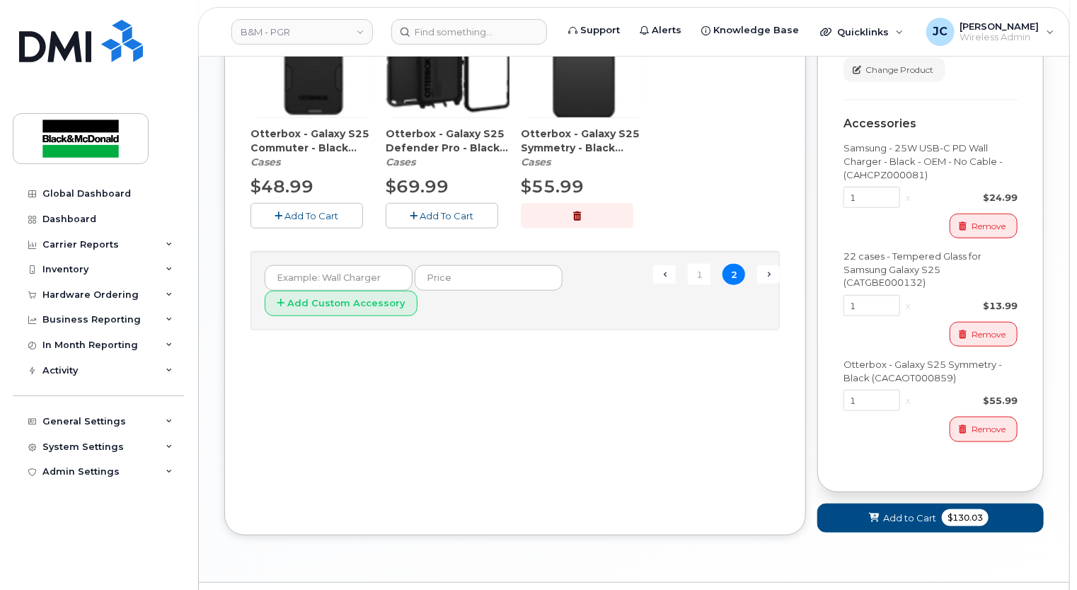
scroll to position [642, 0]
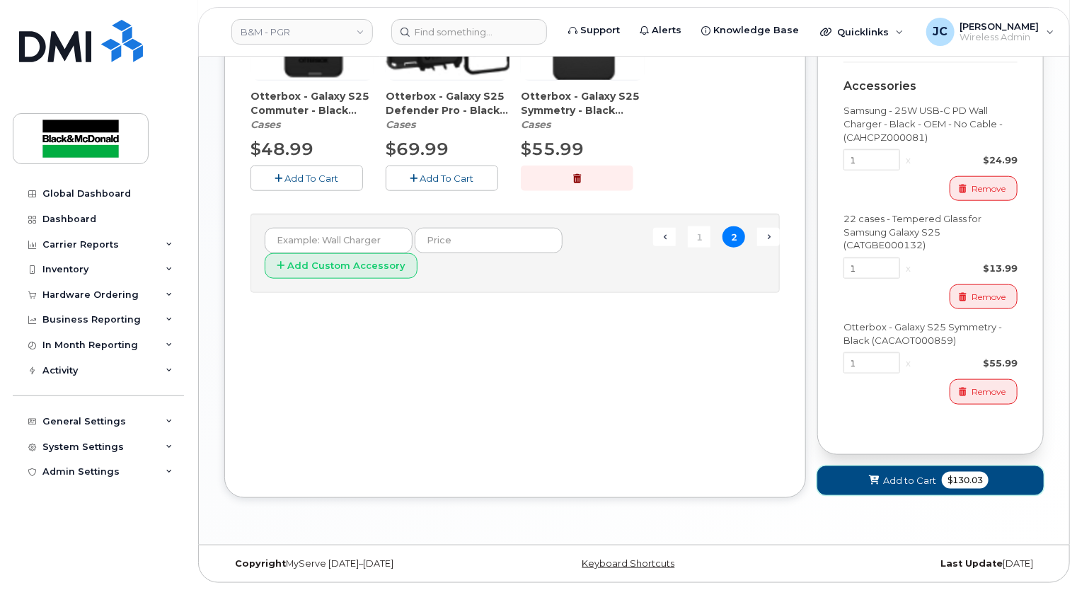
click at [906, 478] on span "Add to Cart" at bounding box center [909, 480] width 53 height 13
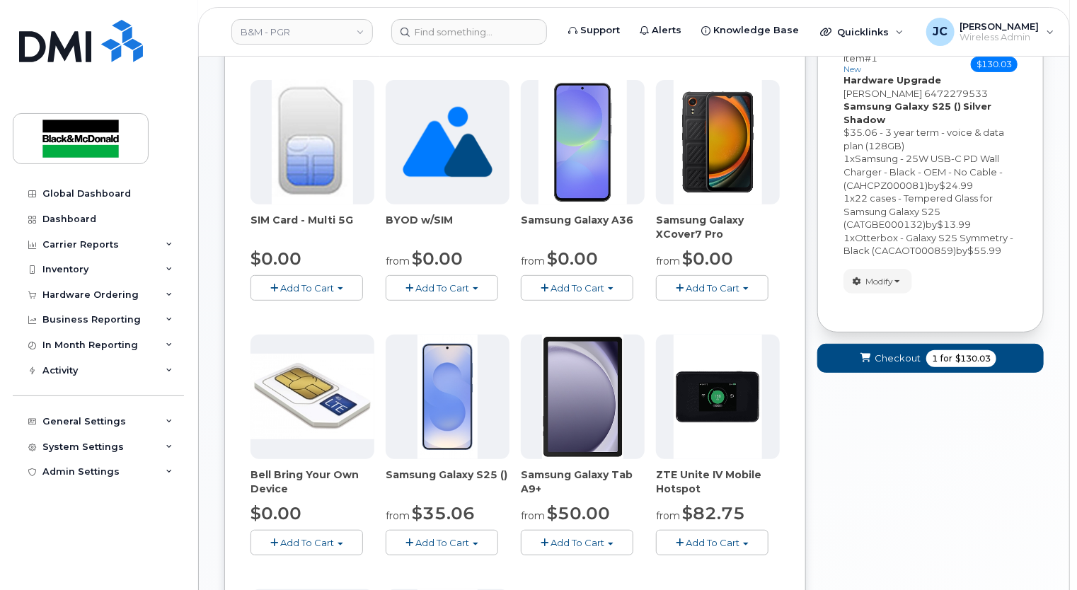
scroll to position [176, 0]
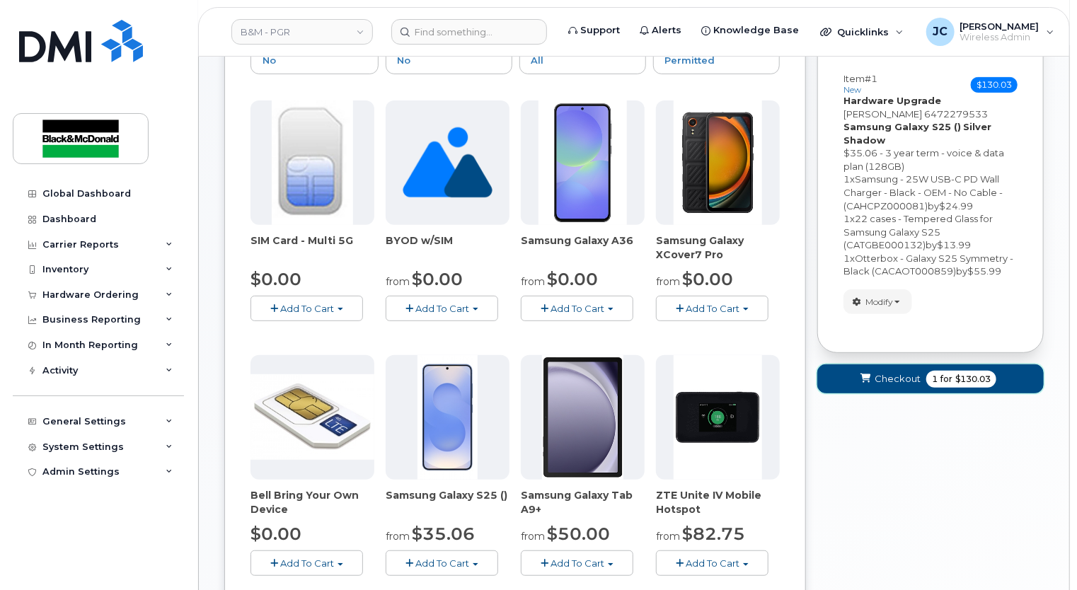
click at [896, 383] on span "Checkout" at bounding box center [898, 378] width 46 height 13
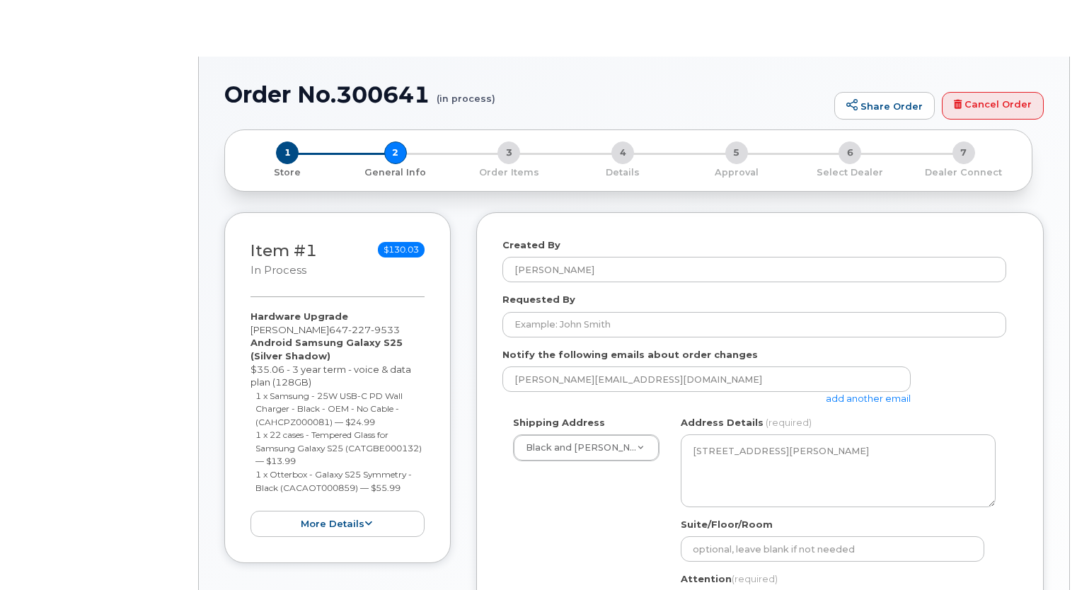
select select
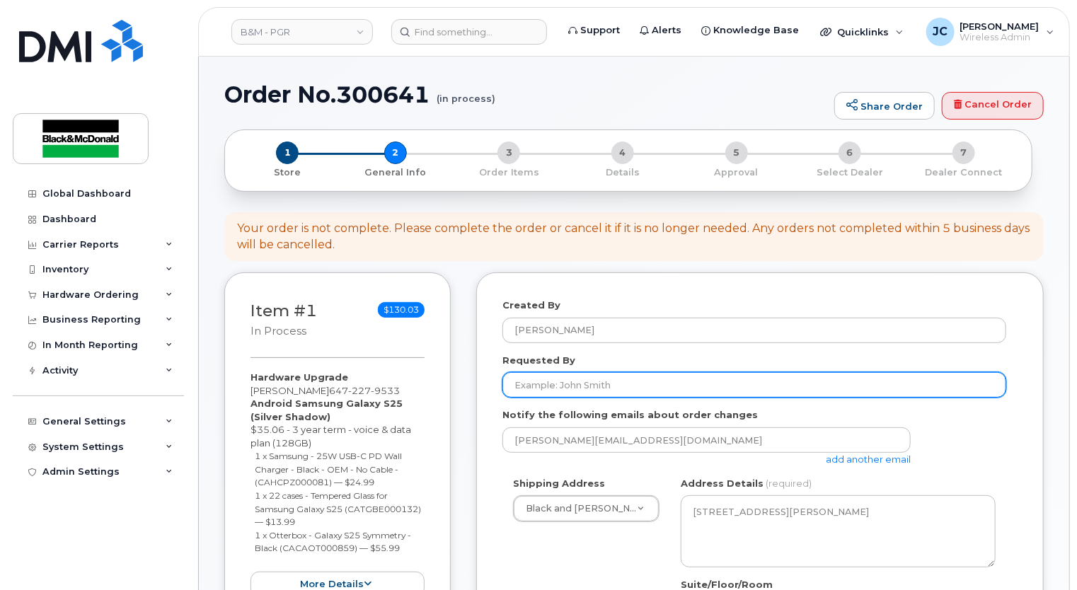
click at [536, 391] on input "Requested By" at bounding box center [754, 384] width 504 height 25
click at [620, 381] on input "Requested By" at bounding box center [754, 384] width 504 height 25
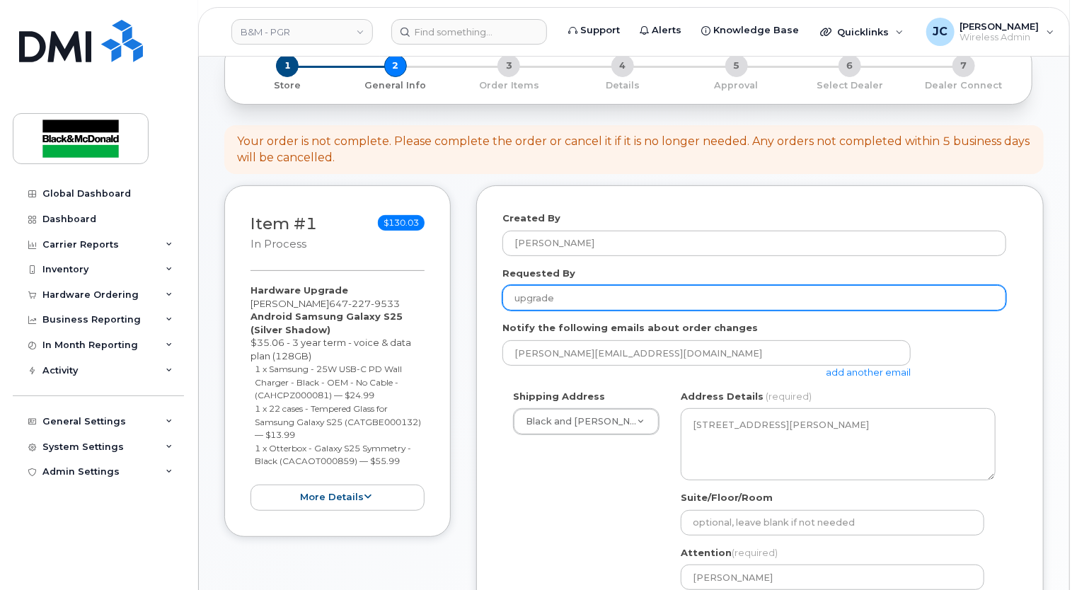
scroll to position [212, 0]
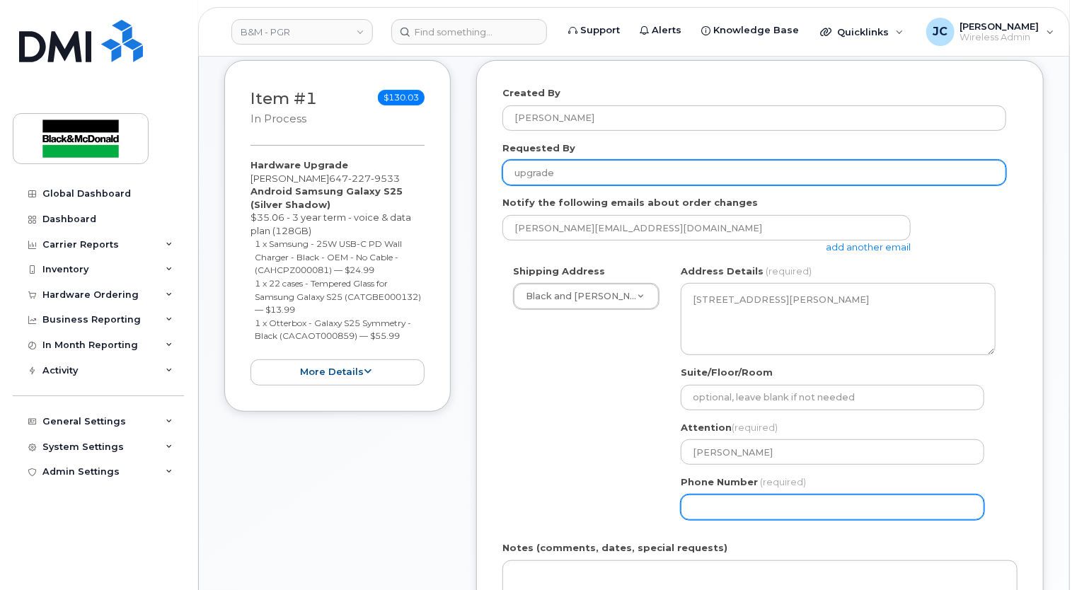
type input "upgrade"
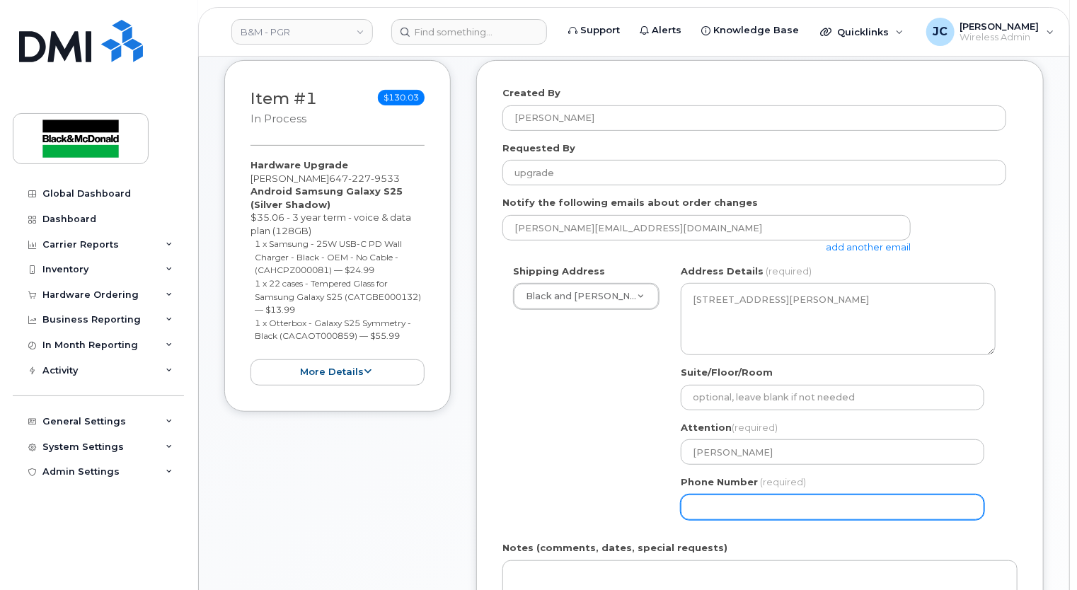
click at [713, 508] on input "Phone Number" at bounding box center [833, 507] width 304 height 25
select select
type input "905621313"
select select
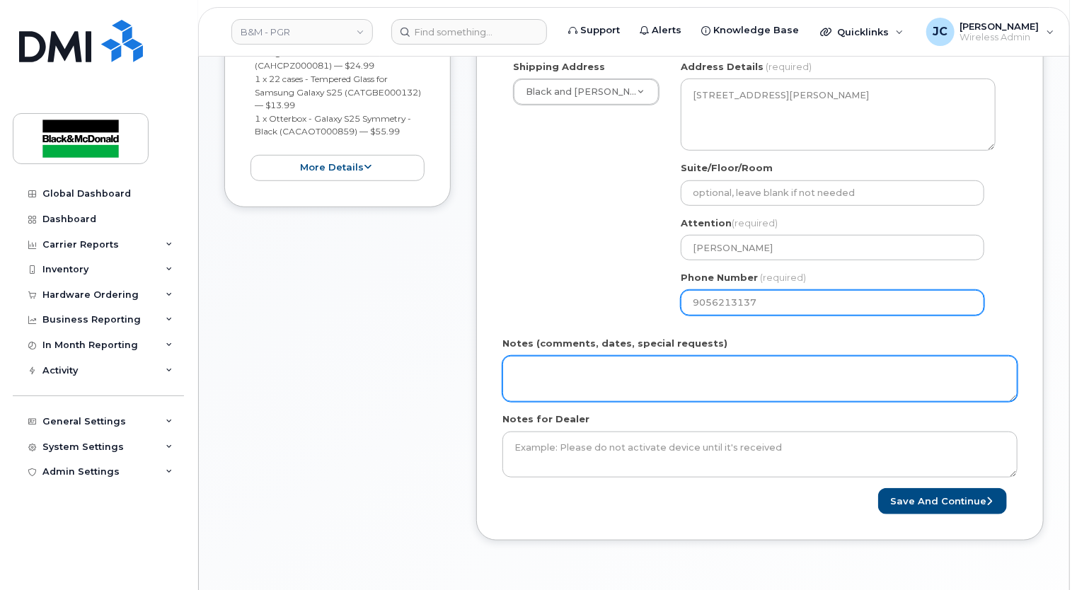
scroll to position [425, 0]
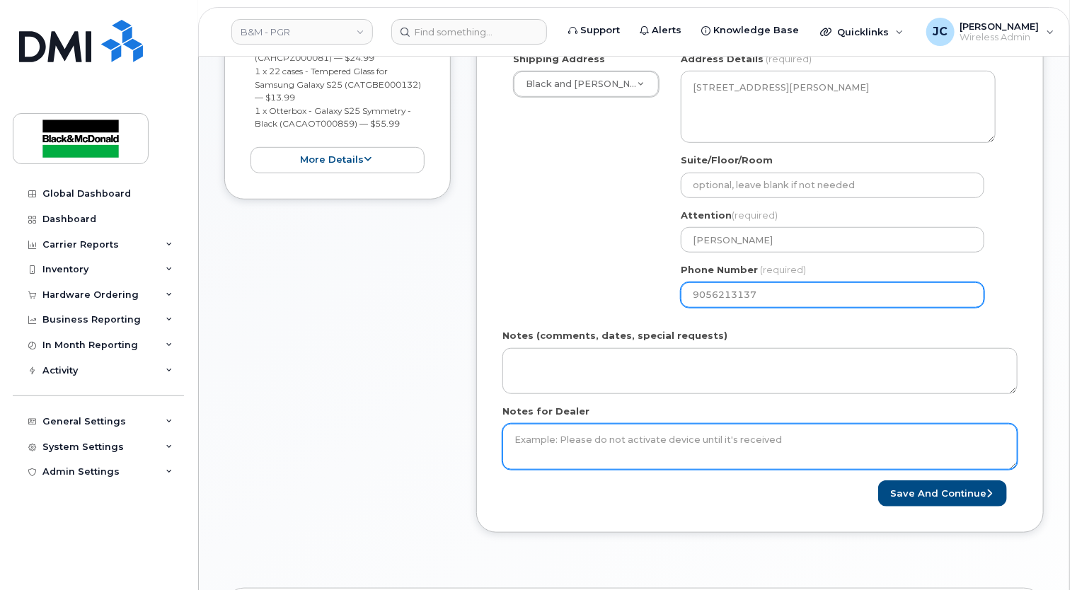
type input "9056213137"
click at [594, 437] on textarea "Notes for Dealer" at bounding box center [759, 447] width 515 height 47
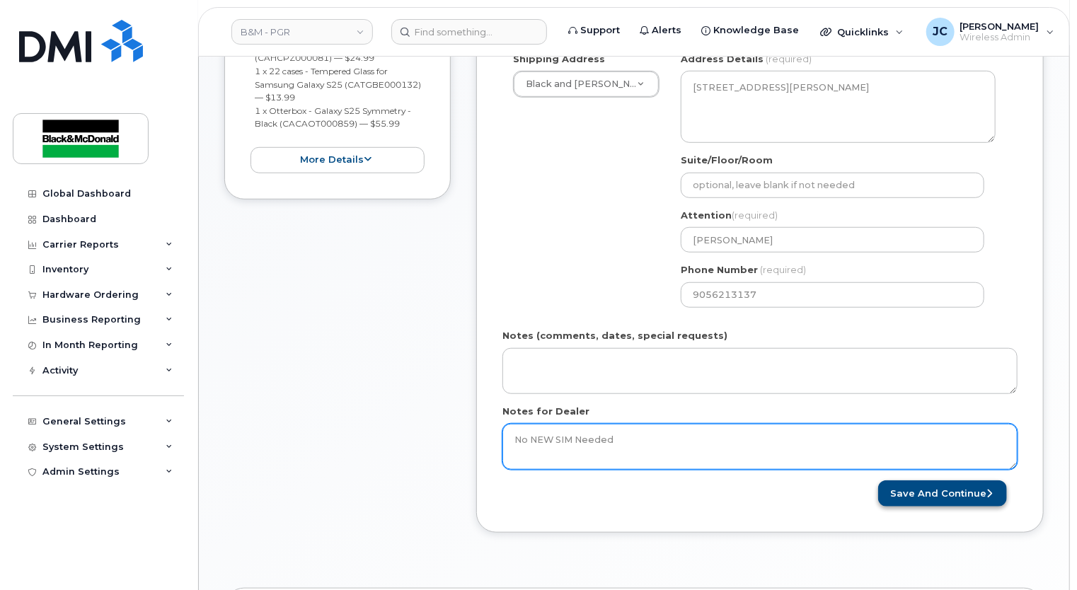
type textarea "No NEW SIM Needed"
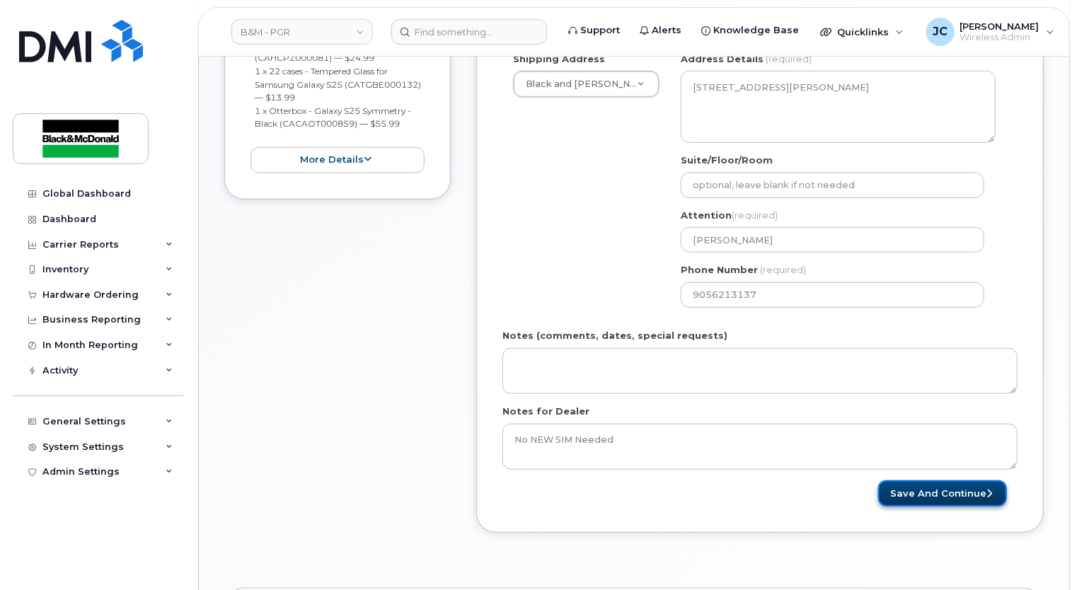
click at [936, 496] on button "Save and Continue" at bounding box center [942, 494] width 129 height 26
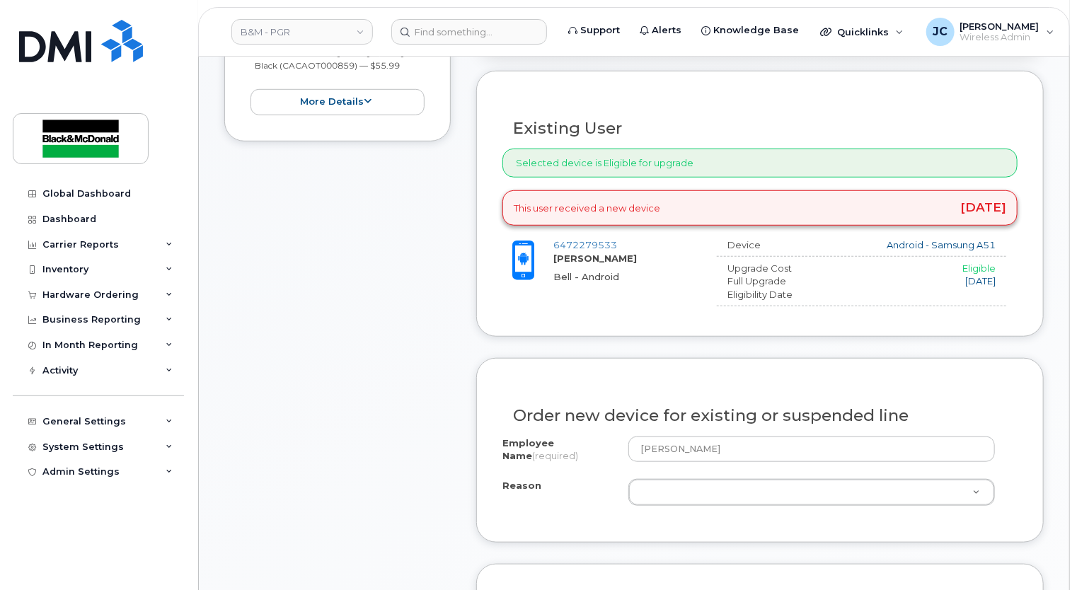
scroll to position [495, 0]
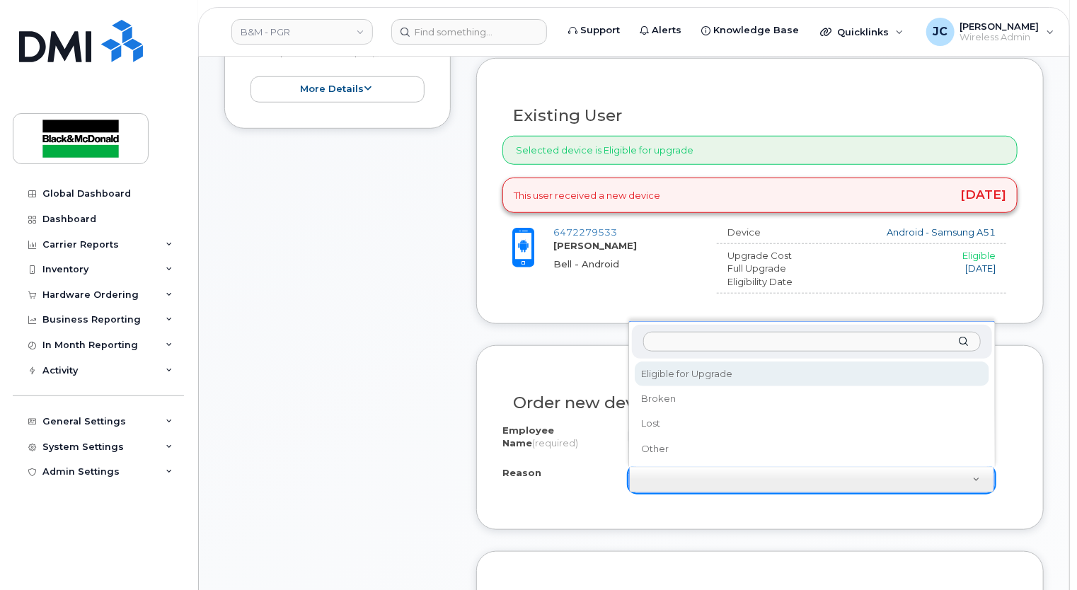
select select "eligible_for_upgrade"
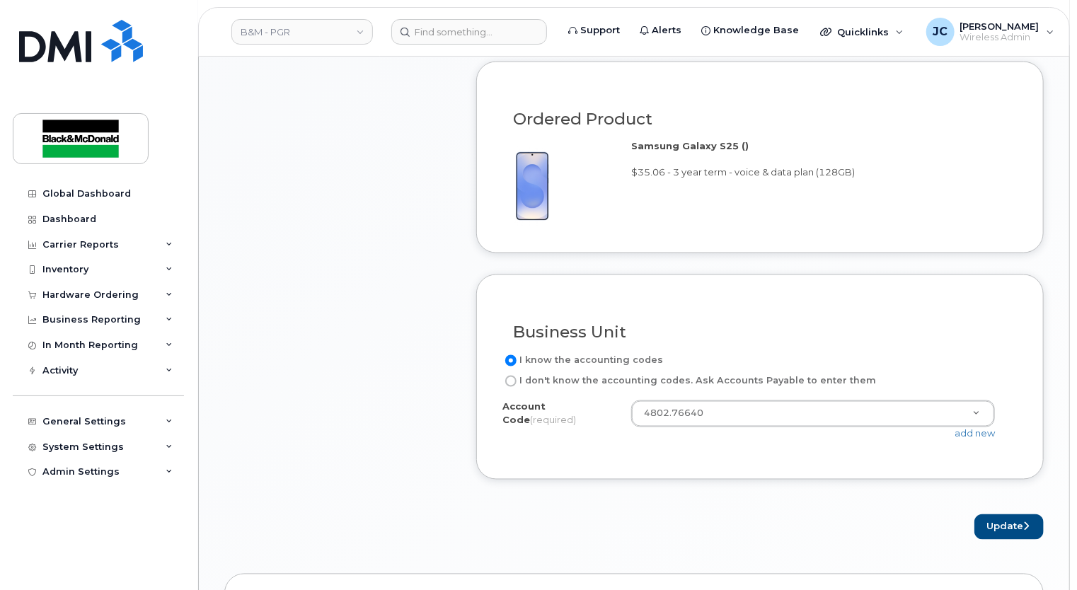
scroll to position [991, 0]
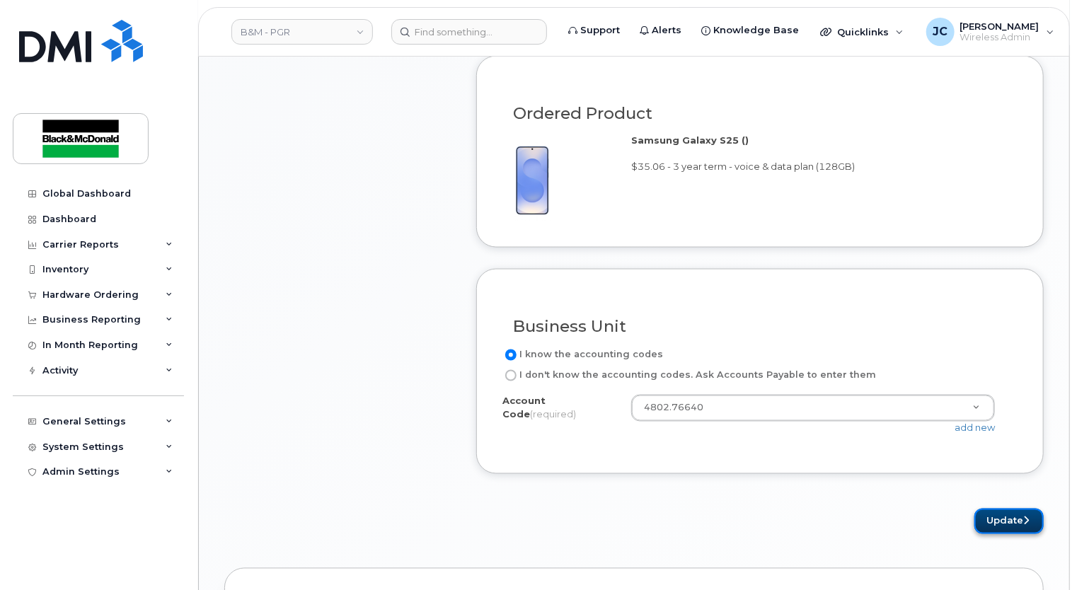
click at [1033, 519] on button "Update" at bounding box center [1008, 522] width 69 height 26
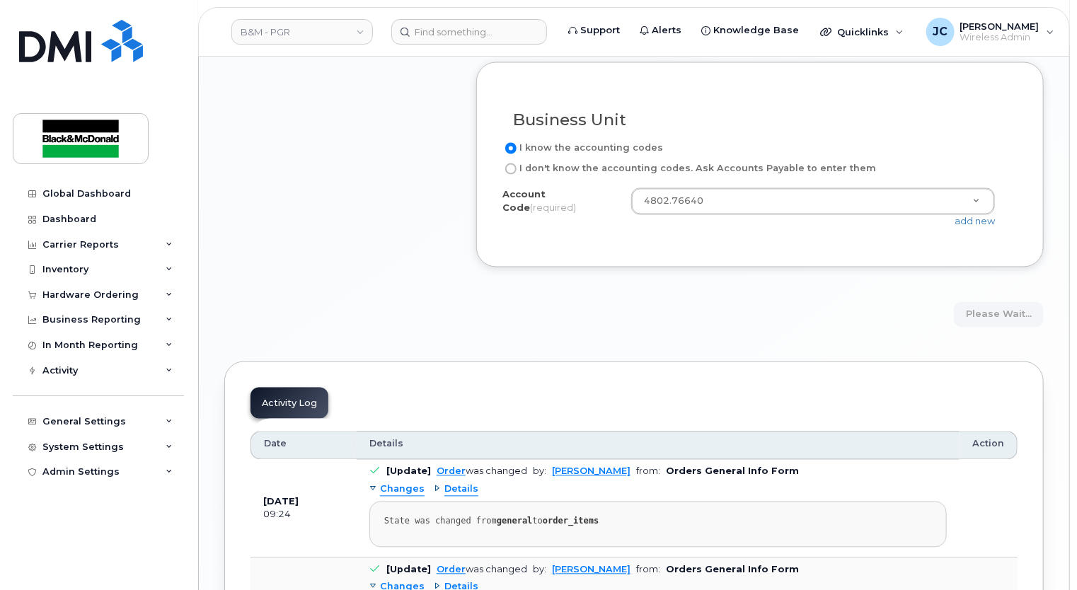
scroll to position [1079, 0]
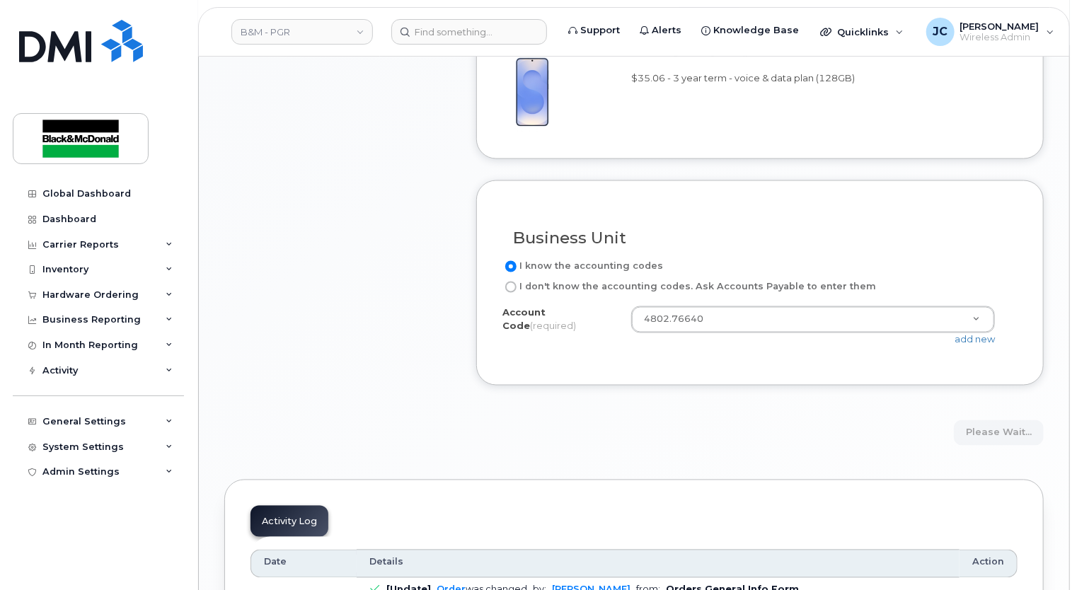
click at [989, 424] on div "Please wait..." at bounding box center [760, 433] width 568 height 26
click at [990, 424] on div "Please wait..." at bounding box center [760, 433] width 568 height 26
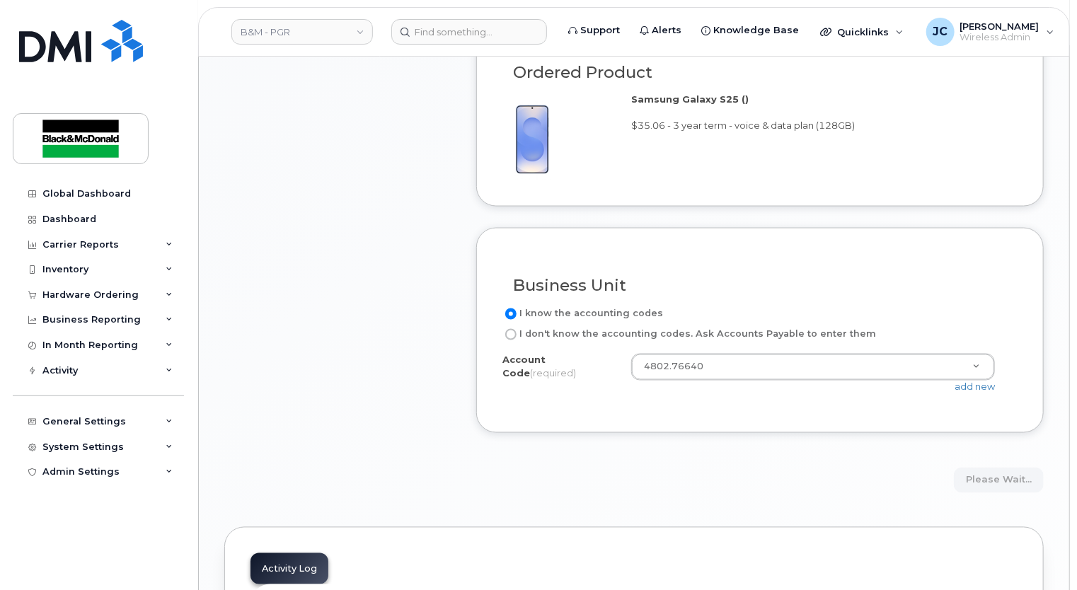
scroll to position [1008, 0]
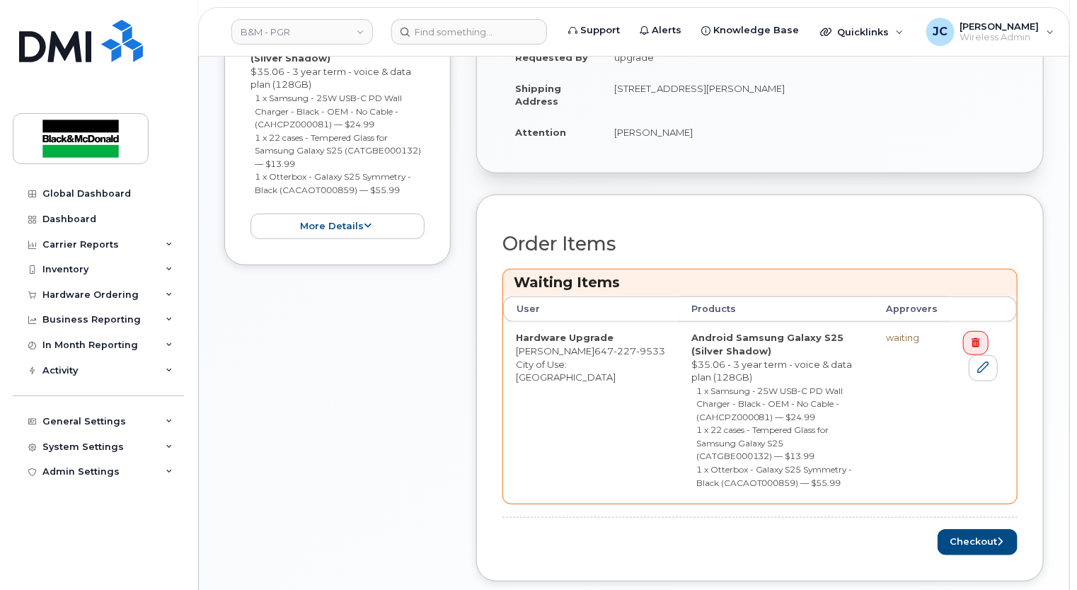
scroll to position [566, 0]
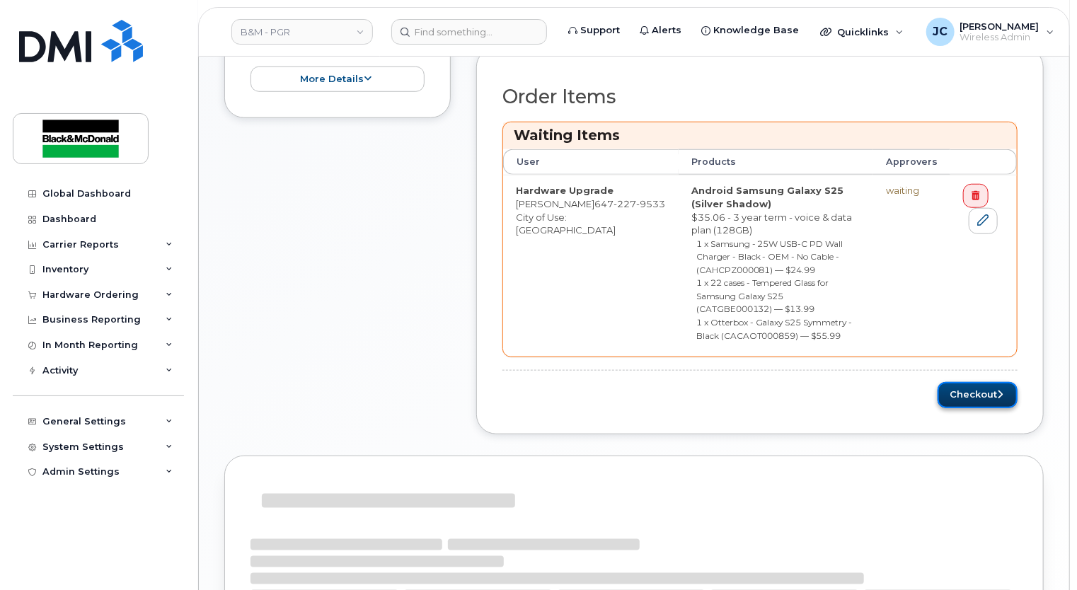
click at [962, 382] on button "Checkout" at bounding box center [978, 395] width 80 height 26
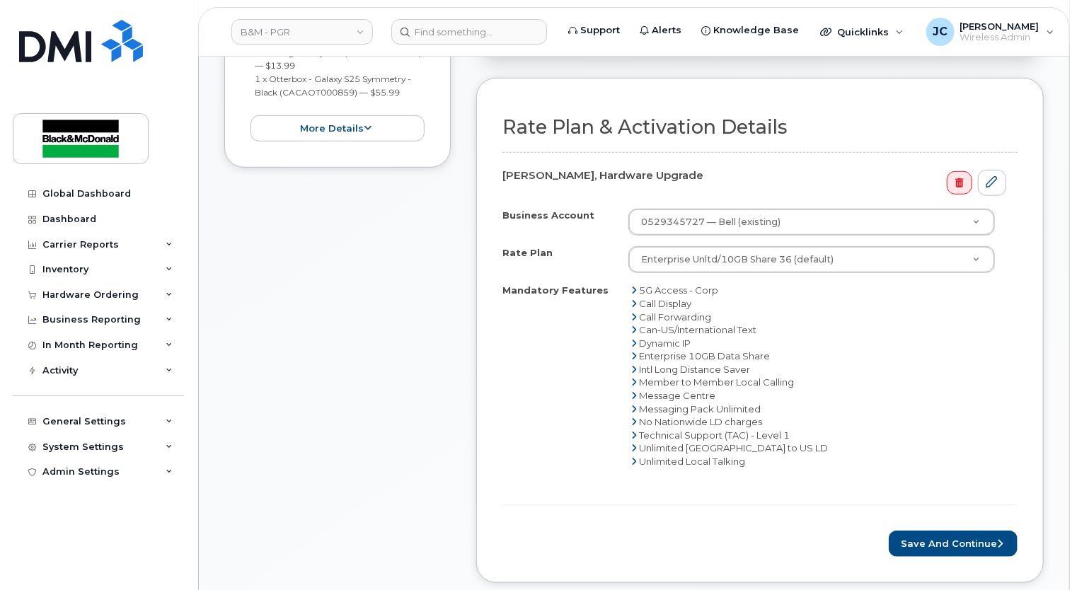
scroll to position [495, 0]
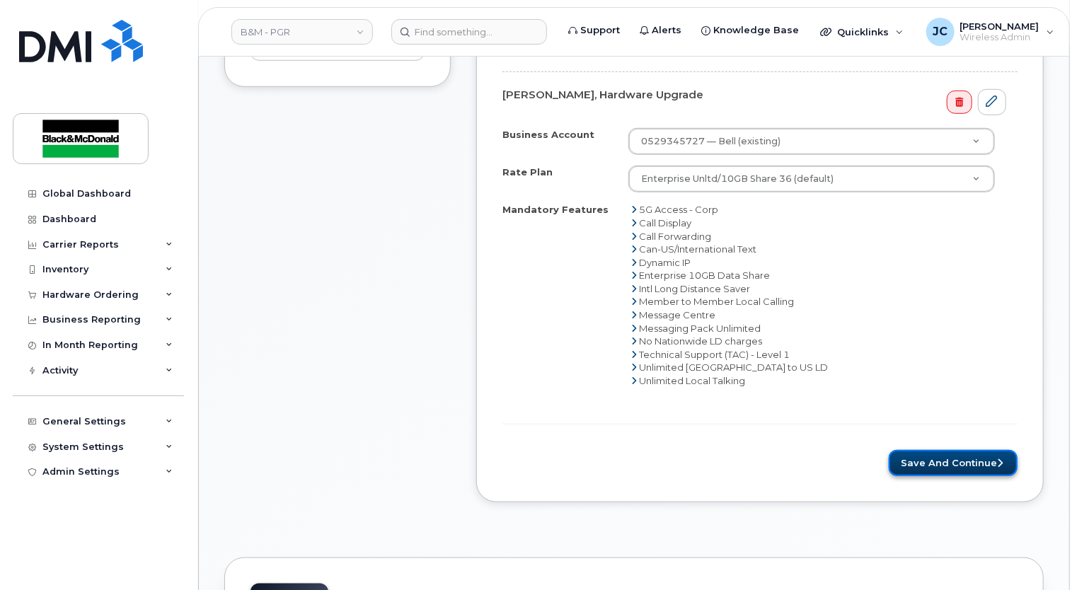
click at [919, 461] on button "Save and Continue" at bounding box center [953, 463] width 129 height 26
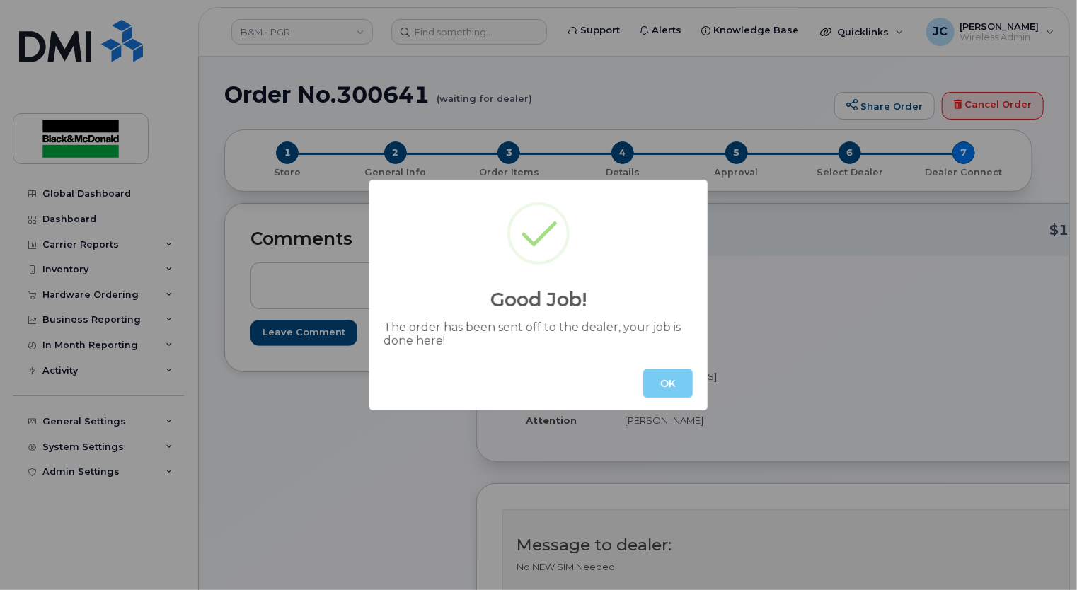
click at [665, 382] on button "OK" at bounding box center [668, 383] width 50 height 28
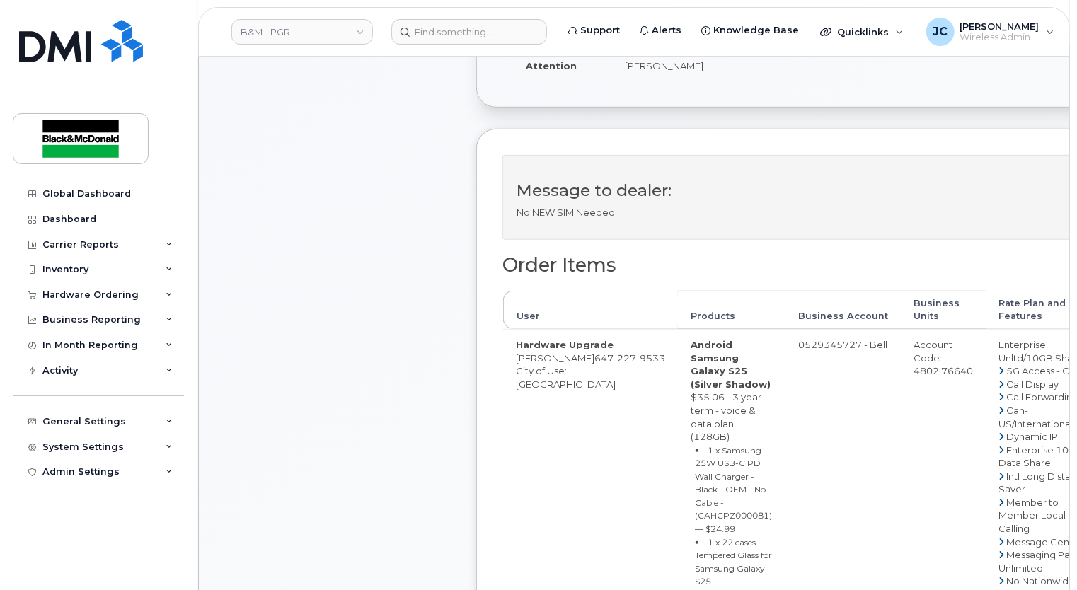
scroll to position [499, 0]
